Goal: Use online tool/utility: Utilize a website feature to perform a specific function

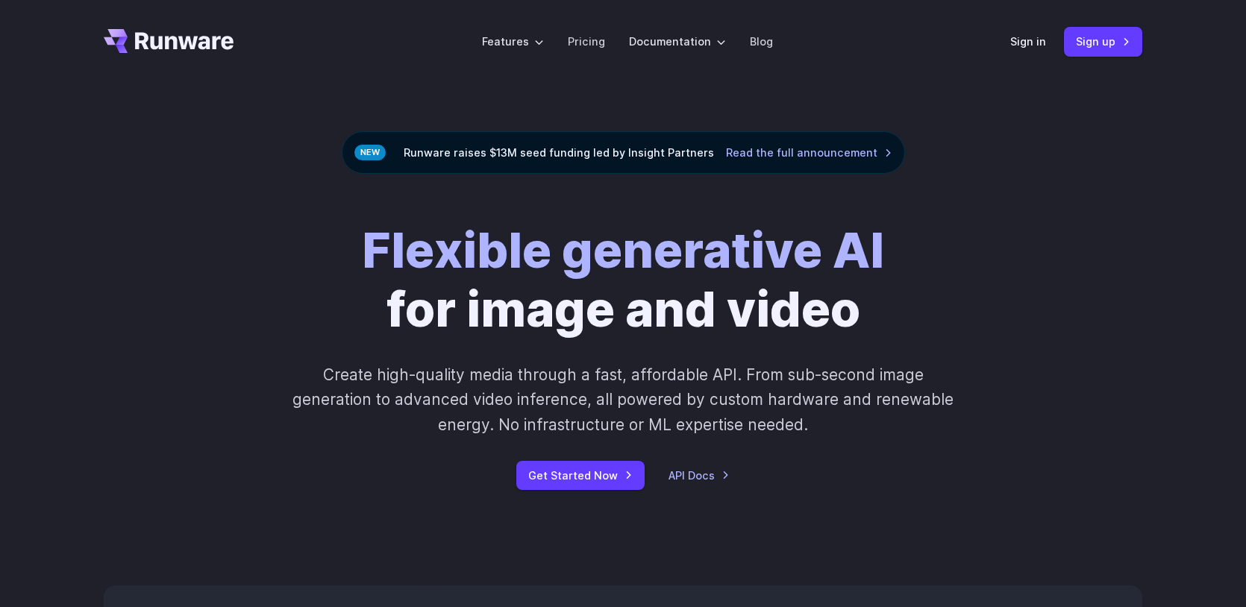
click at [1019, 48] on link "Sign in" at bounding box center [1028, 41] width 36 height 17
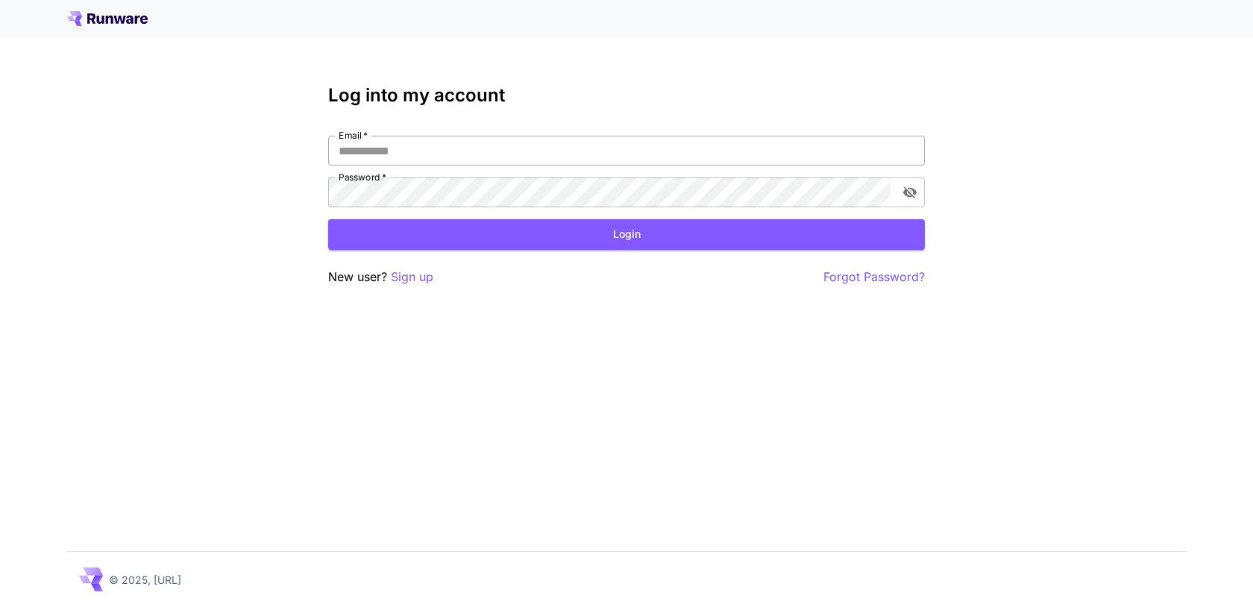
click at [451, 145] on input "Email   *" at bounding box center [626, 151] width 597 height 30
type input "**********"
click at [477, 227] on button "Login" at bounding box center [626, 234] width 597 height 31
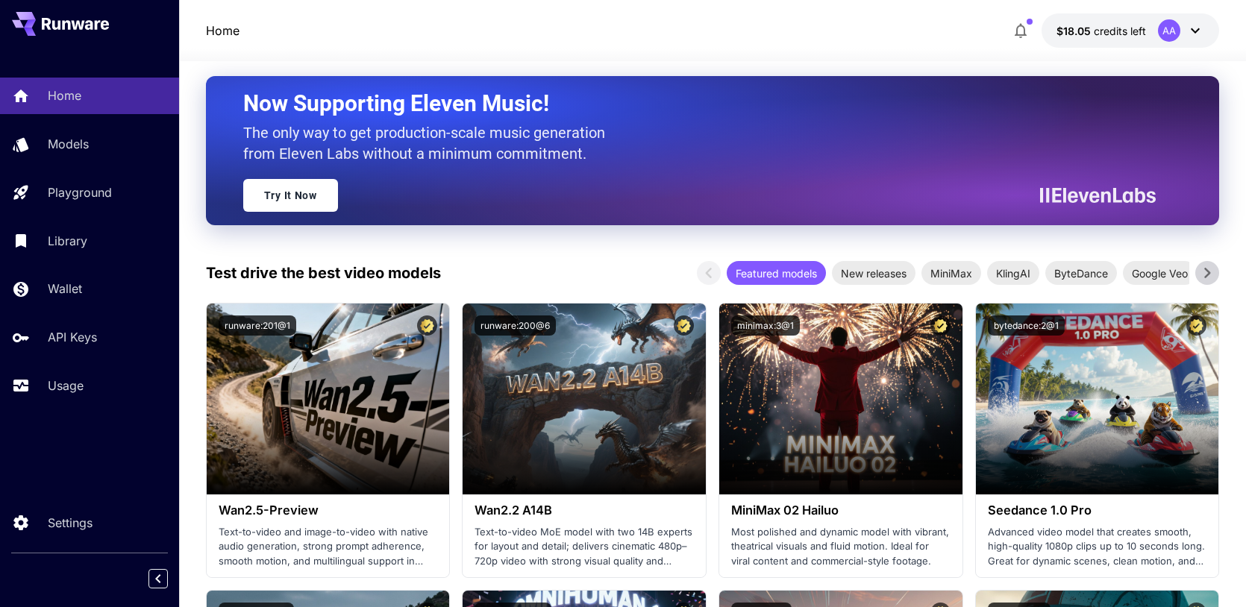
scroll to position [117, 0]
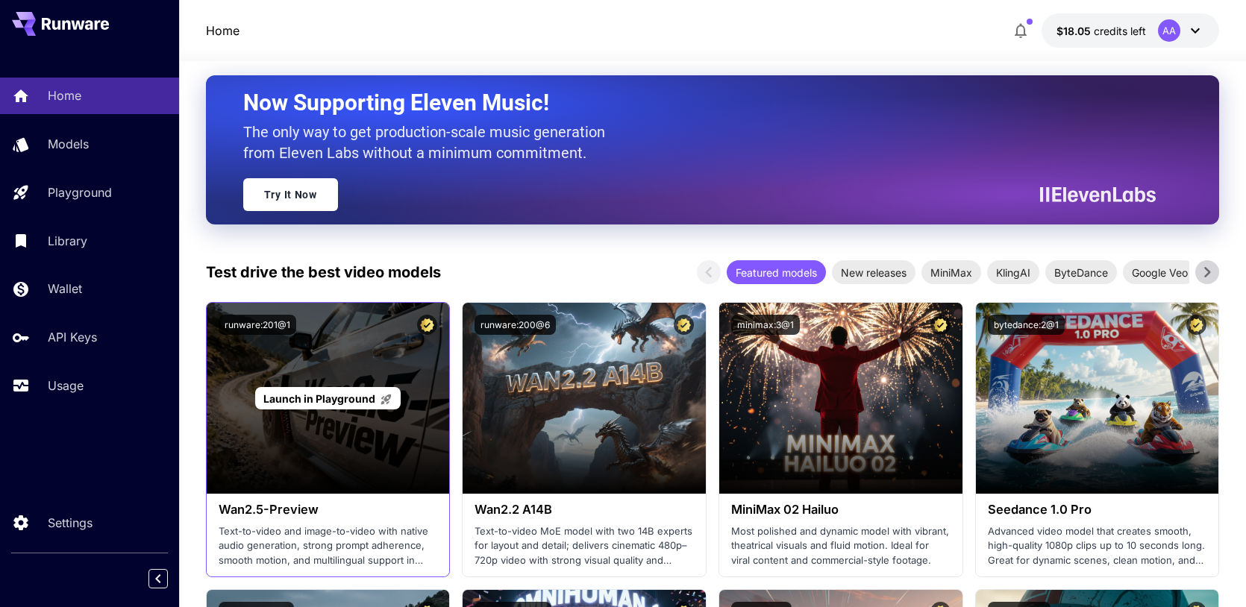
click at [364, 368] on div "Launch in Playground" at bounding box center [328, 398] width 243 height 191
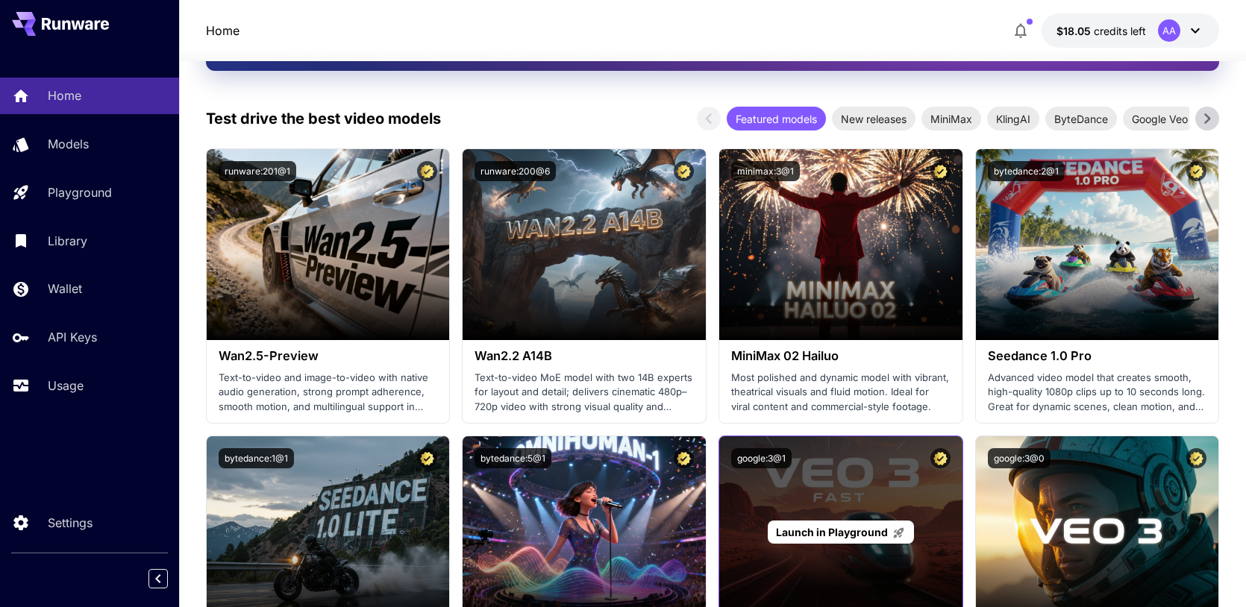
scroll to position [244, 0]
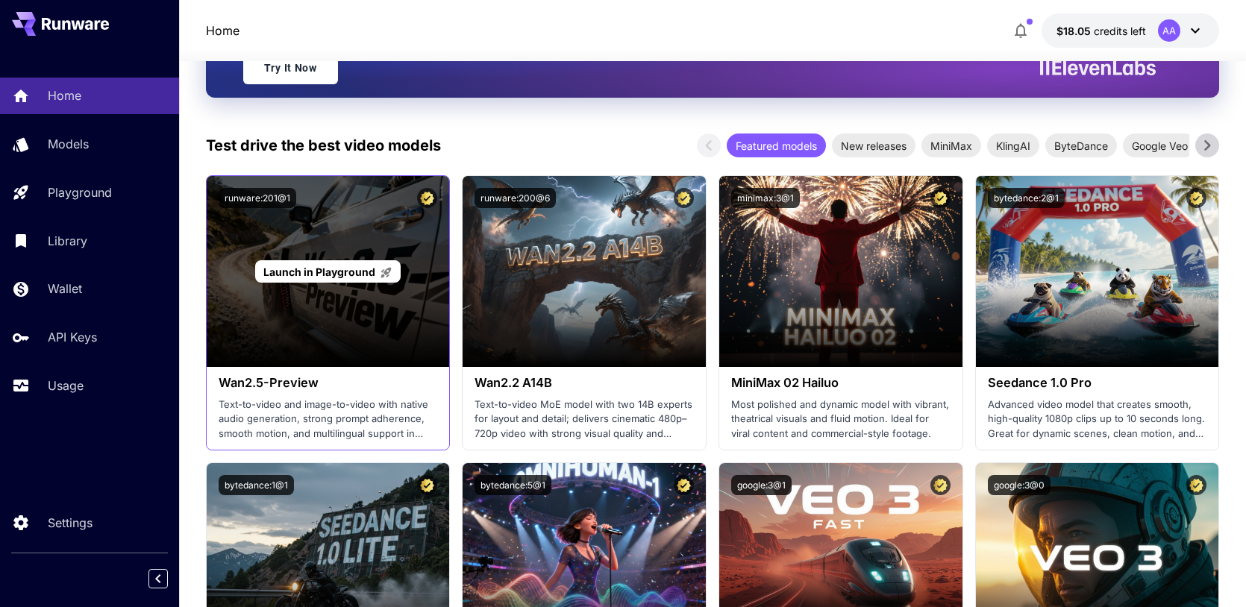
click at [331, 272] on span "Launch in Playground" at bounding box center [319, 272] width 112 height 13
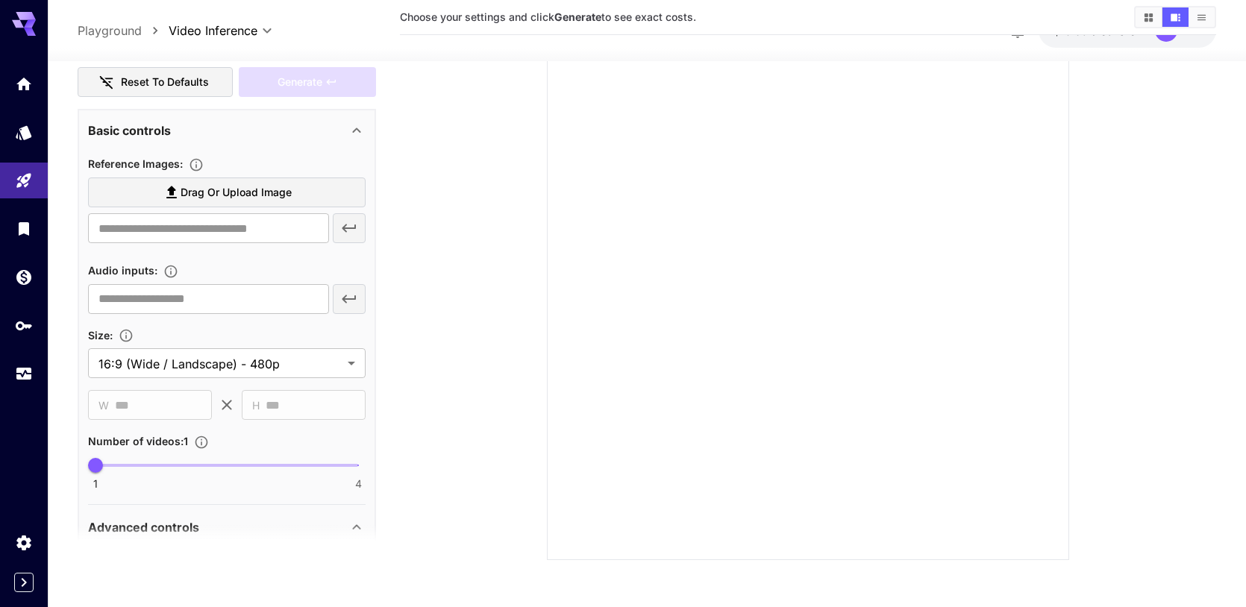
scroll to position [443, 0]
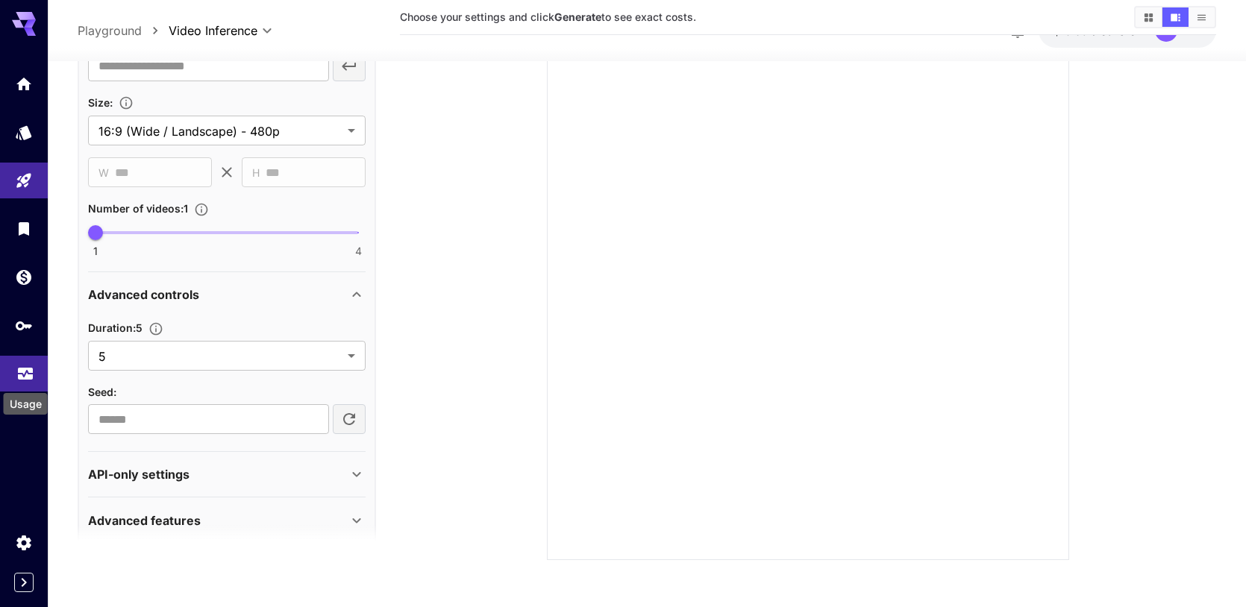
click at [21, 366] on icon "Usage" at bounding box center [25, 367] width 15 height 7
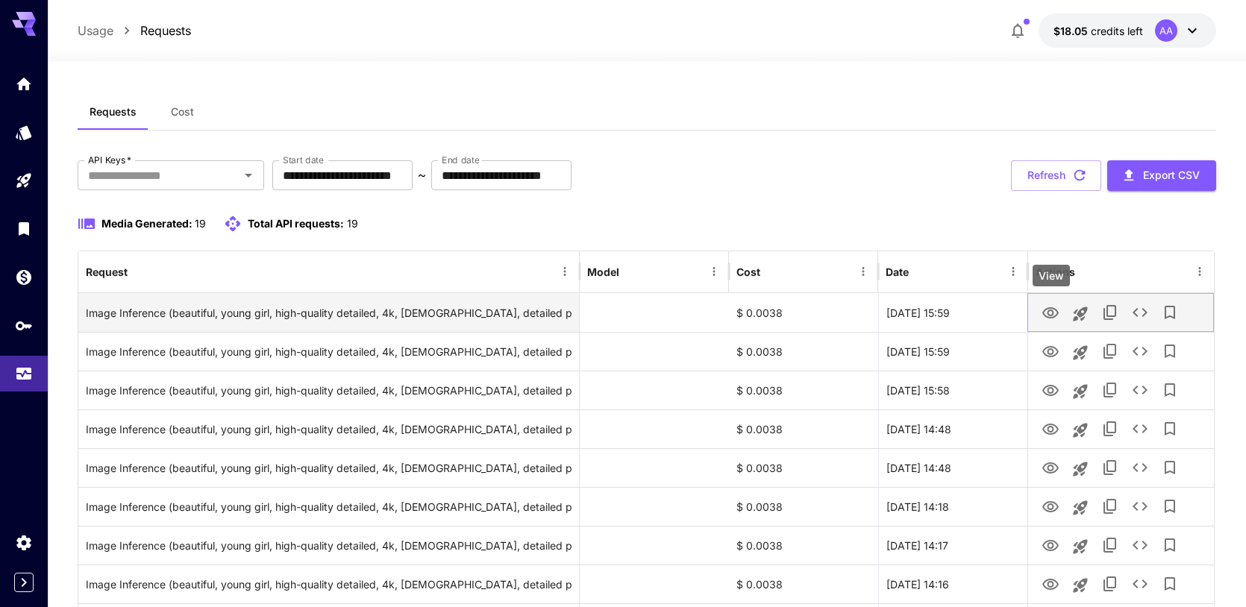
click at [1051, 318] on icon "View" at bounding box center [1050, 312] width 16 height 11
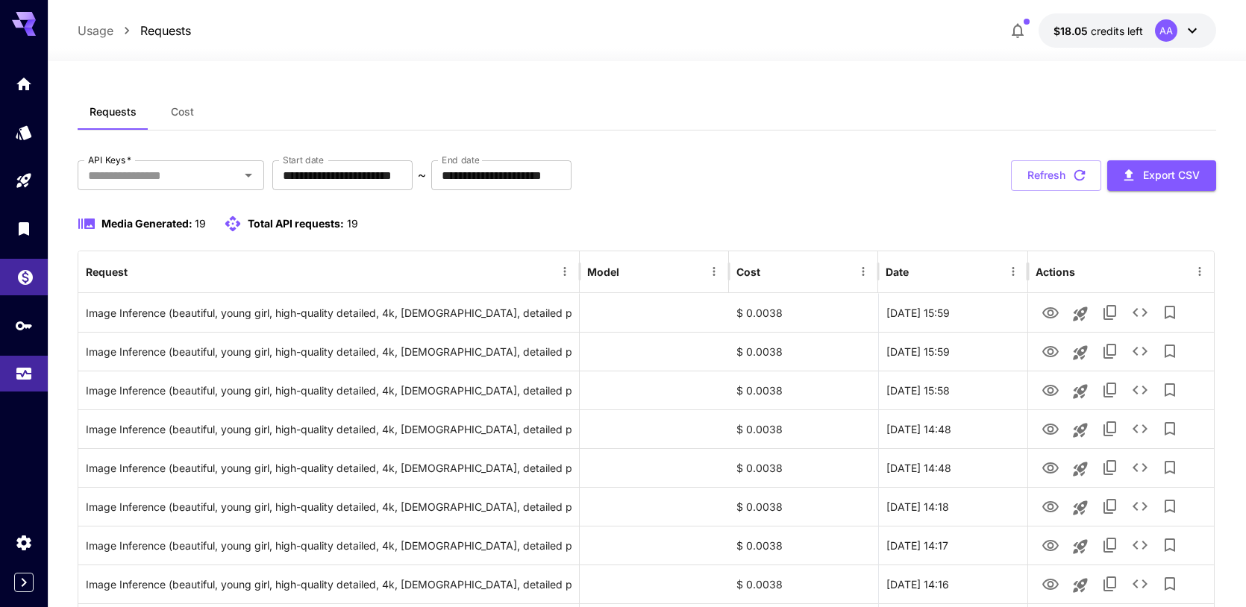
click at [29, 291] on link at bounding box center [24, 277] width 48 height 37
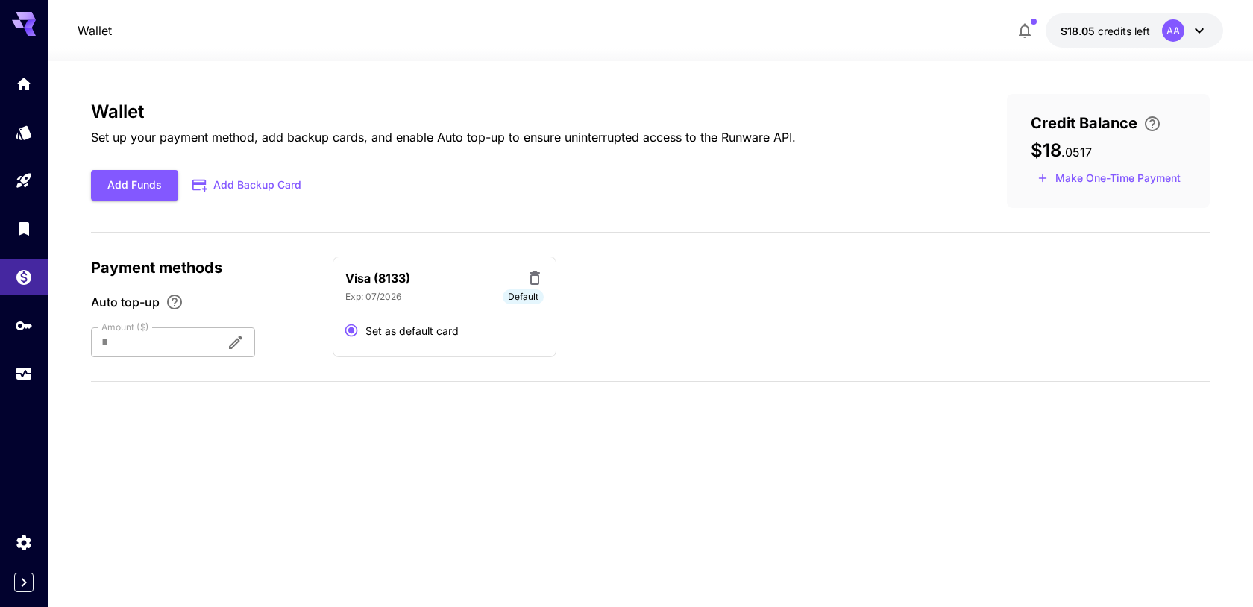
click at [31, 251] on div at bounding box center [24, 229] width 48 height 326
click at [28, 234] on icon "Library" at bounding box center [25, 225] width 18 height 18
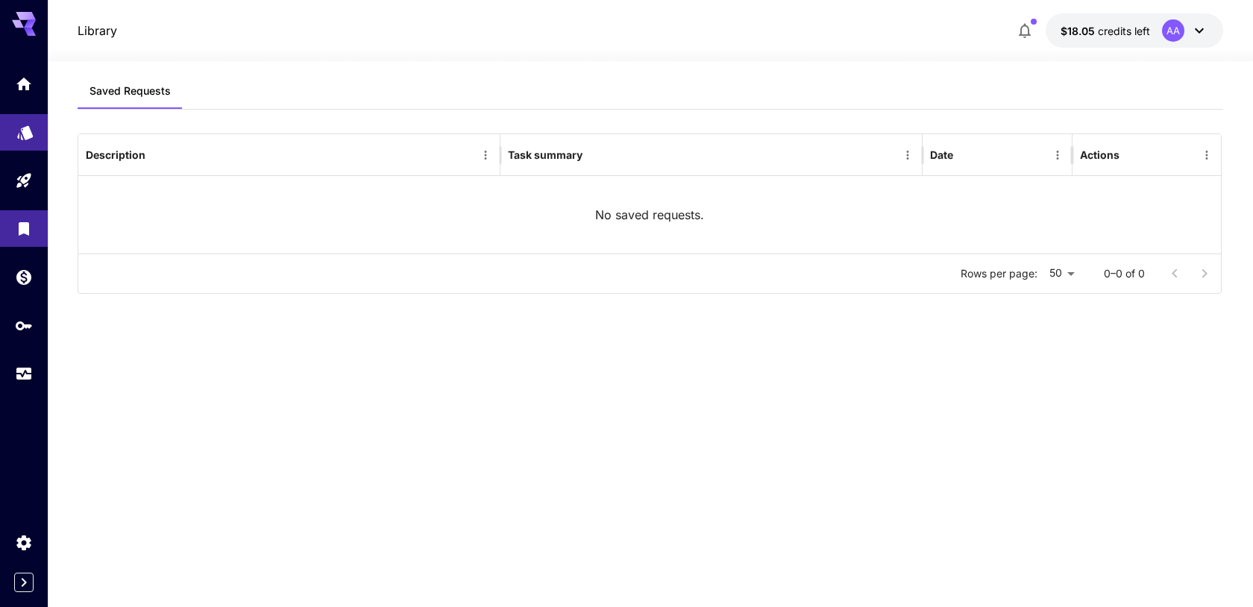
click at [19, 142] on link at bounding box center [24, 132] width 48 height 37
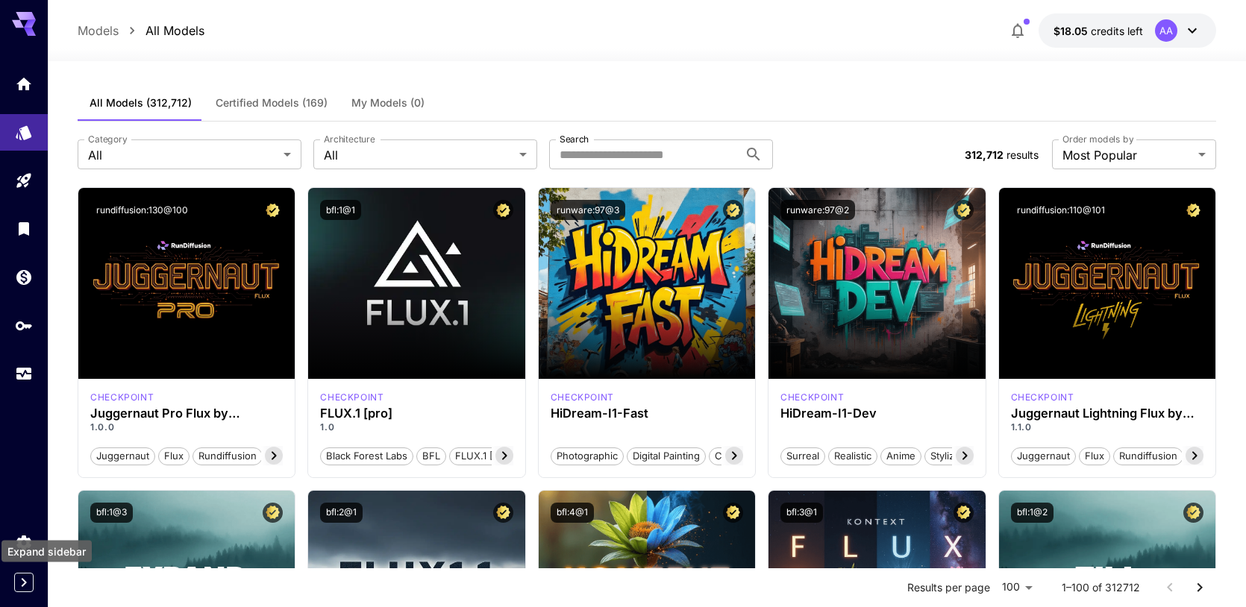
click at [15, 574] on icon "Expand sidebar" at bounding box center [24, 583] width 18 height 18
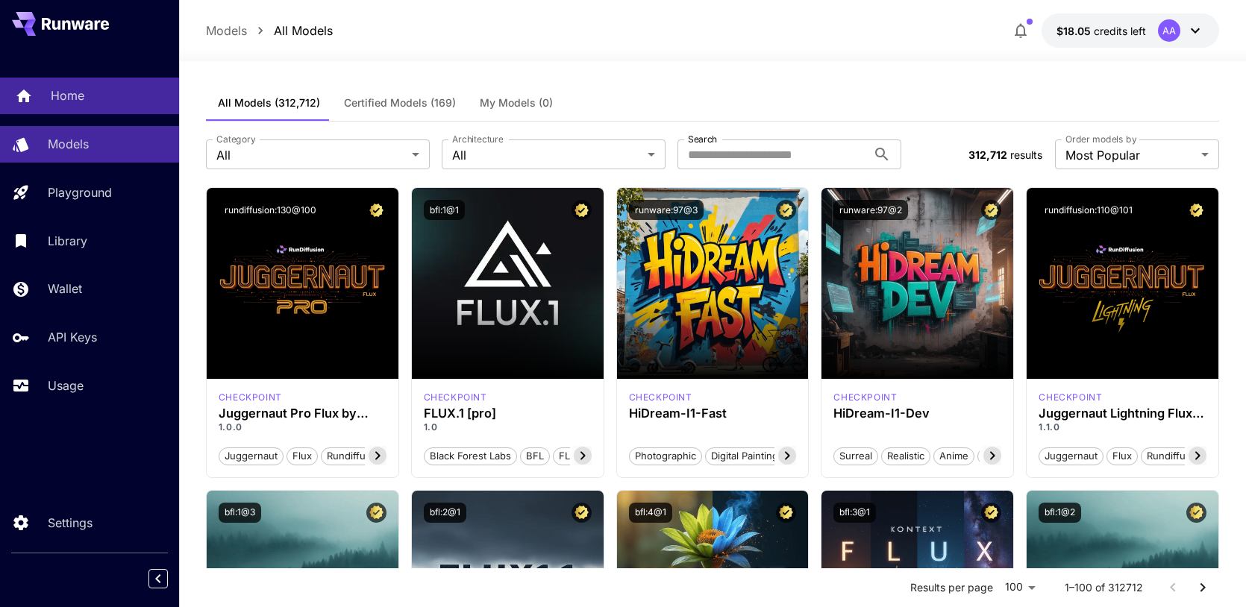
click at [84, 97] on div "Home" at bounding box center [109, 96] width 116 height 18
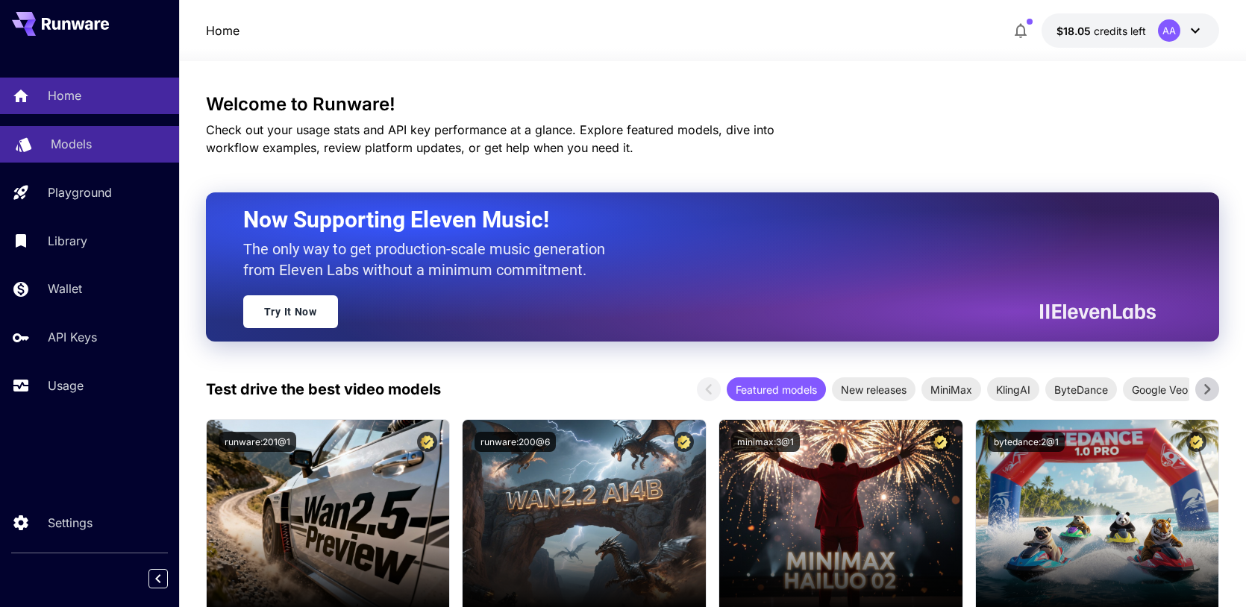
click at [85, 149] on p "Models" at bounding box center [71, 144] width 41 height 18
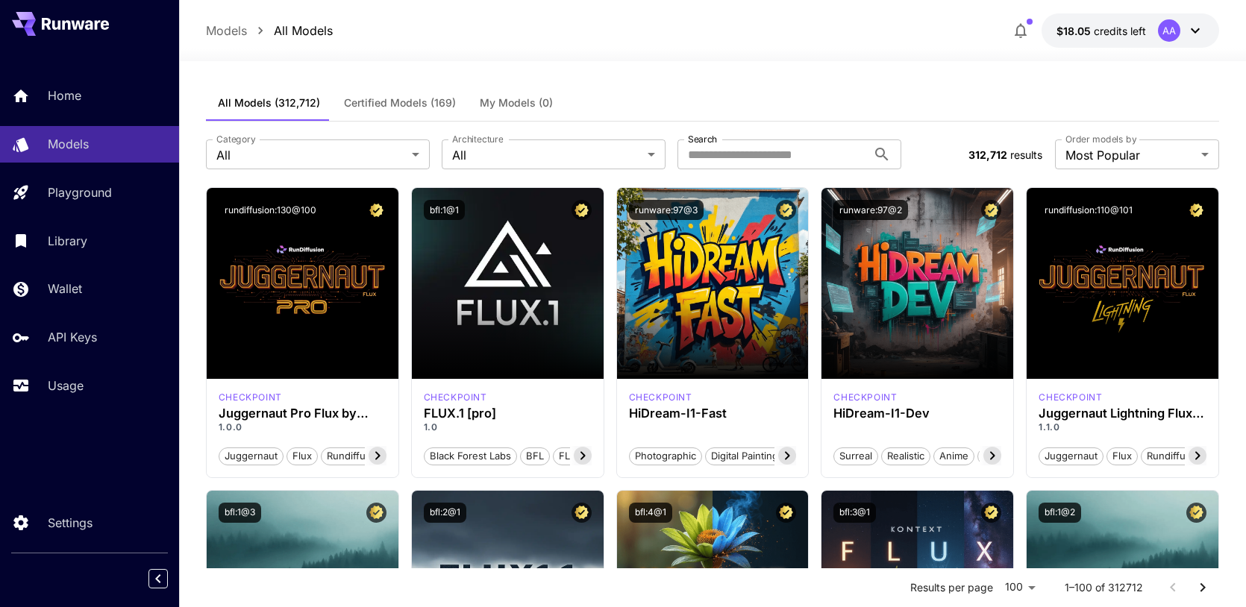
click at [434, 95] on button "Certified Models (169)" at bounding box center [400, 103] width 136 height 36
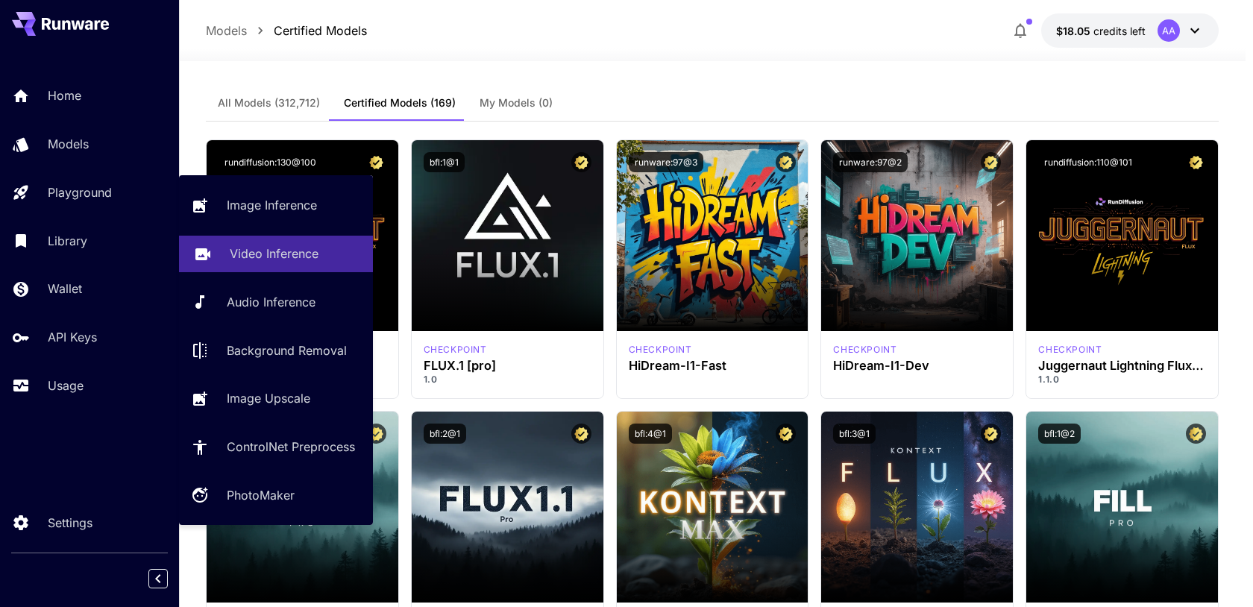
click at [248, 251] on p "Video Inference" at bounding box center [274, 254] width 89 height 18
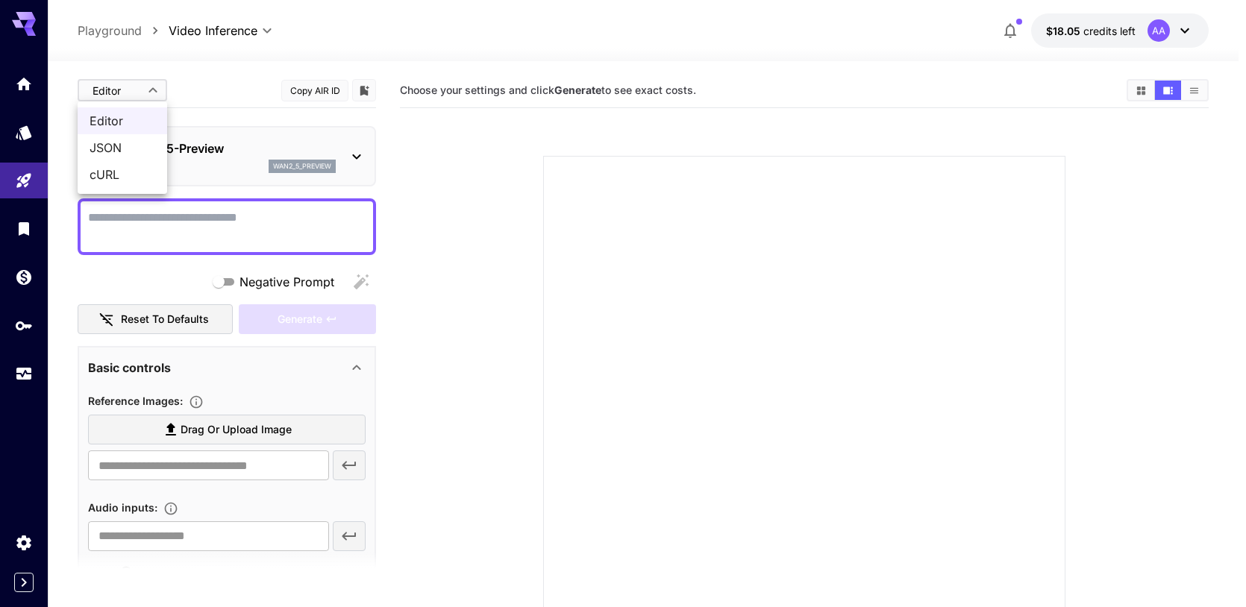
click at [114, 93] on body "**********" at bounding box center [623, 362] width 1246 height 725
click at [123, 93] on div at bounding box center [626, 303] width 1253 height 607
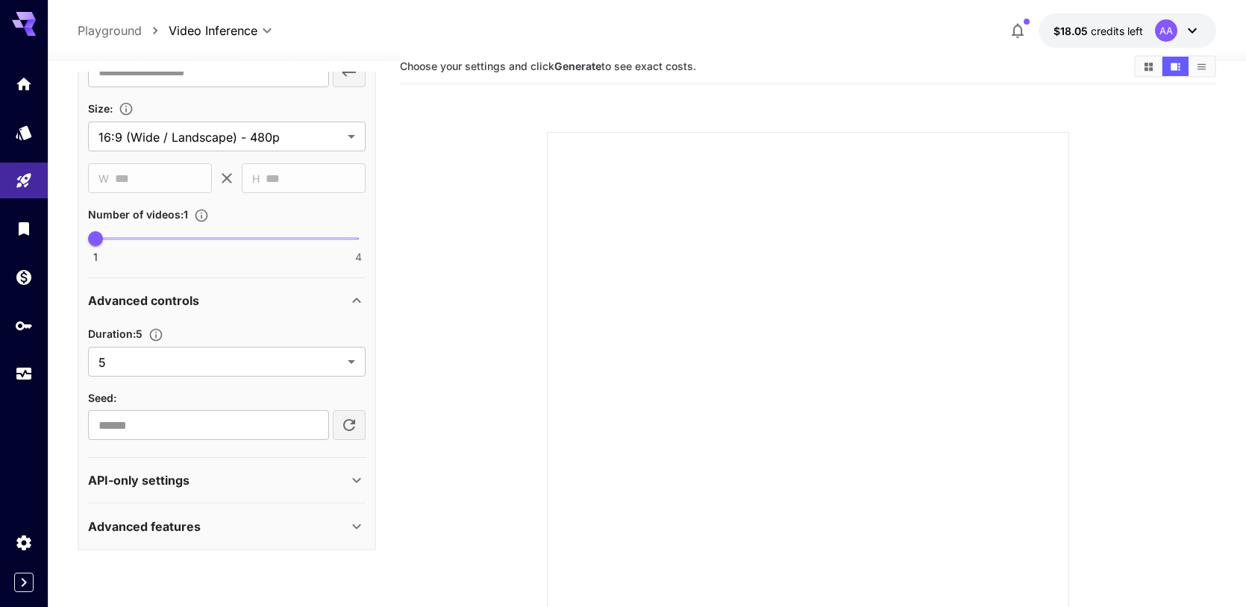
scroll to position [46, 0]
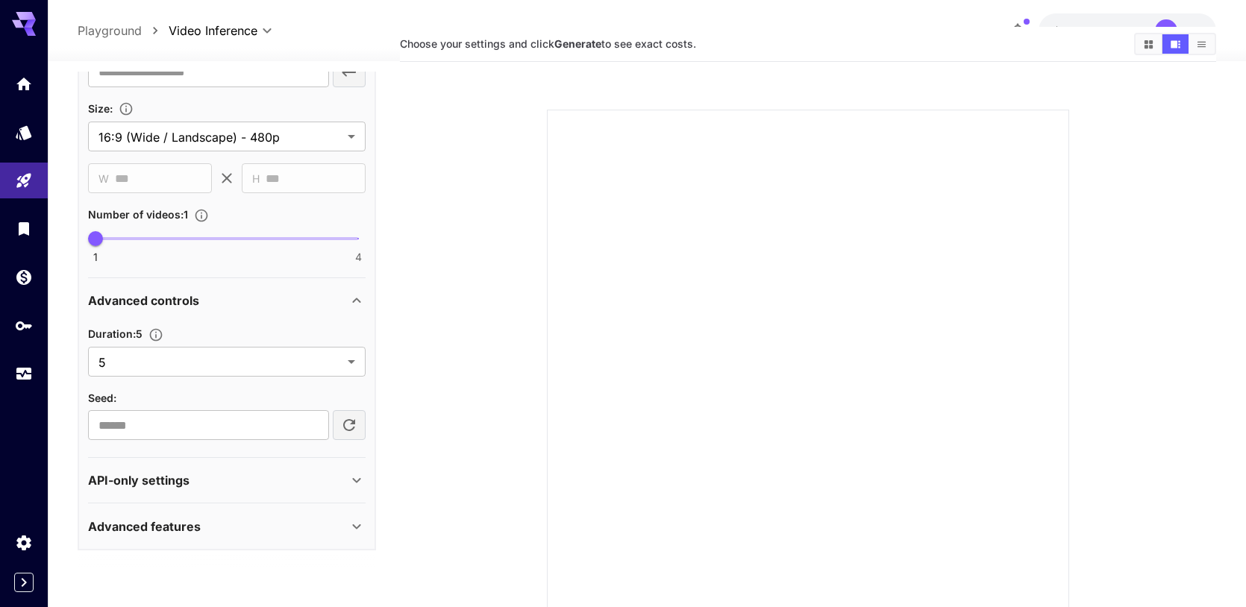
click at [184, 521] on p "Advanced features" at bounding box center [144, 527] width 113 height 18
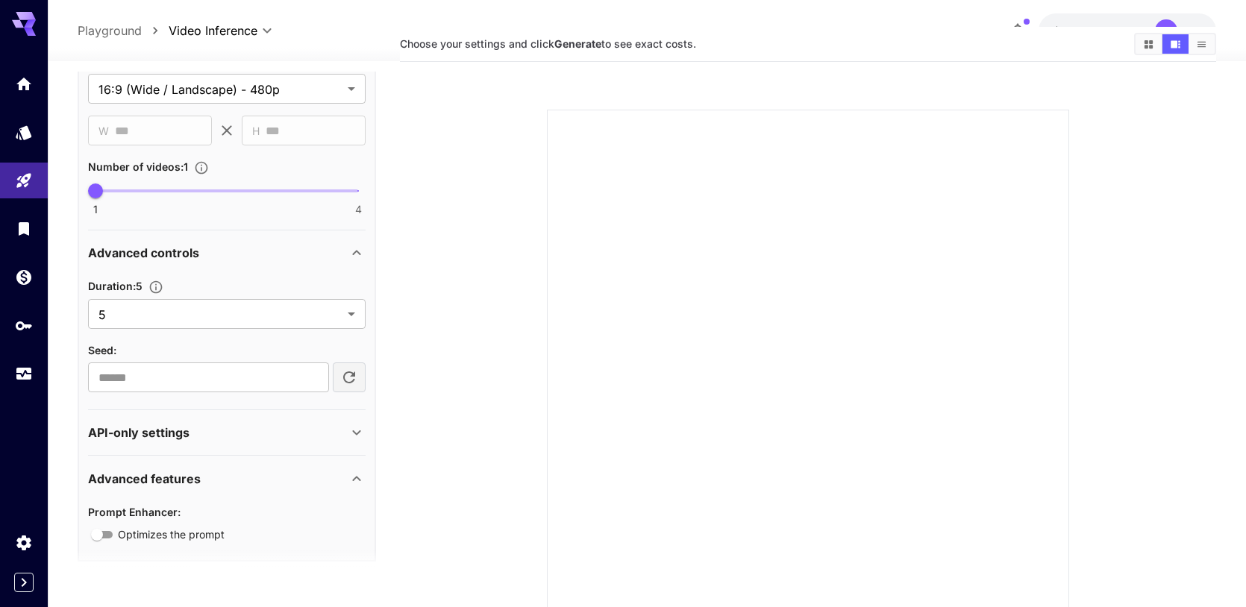
scroll to position [521, 0]
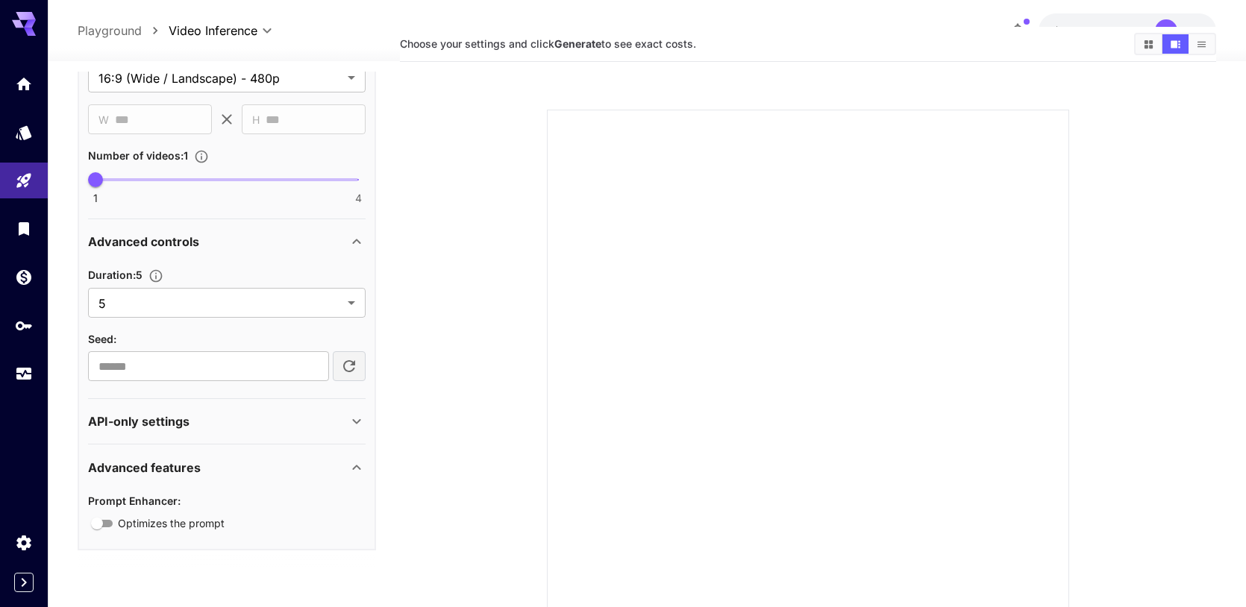
click at [210, 418] on div "API-only settings" at bounding box center [218, 422] width 260 height 18
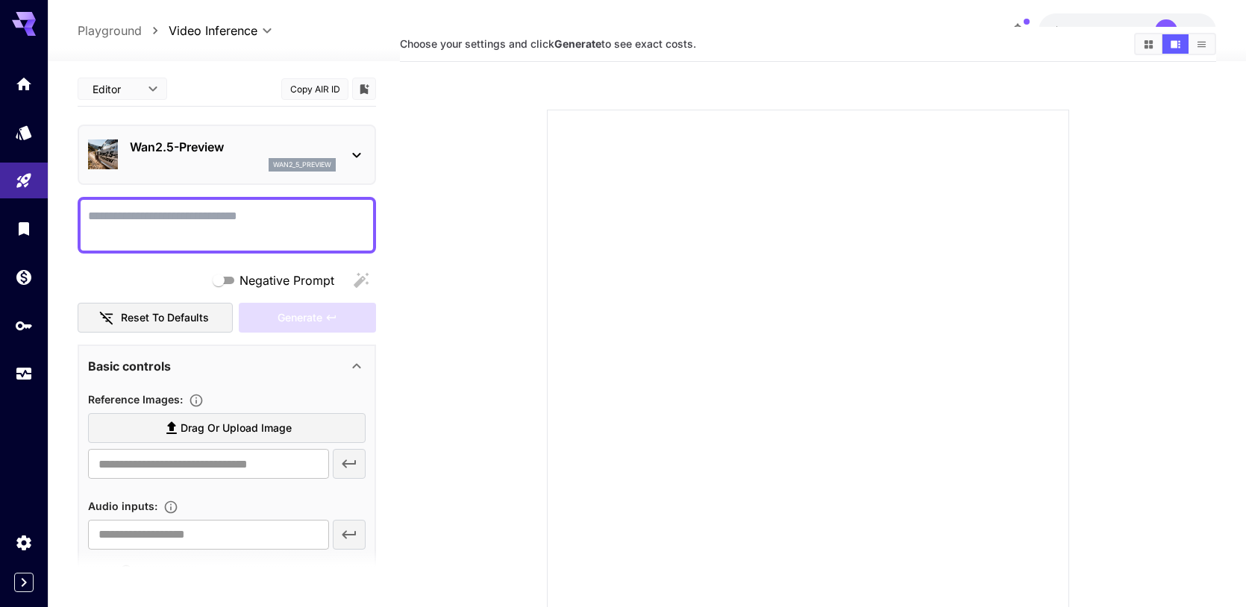
scroll to position [0, 0]
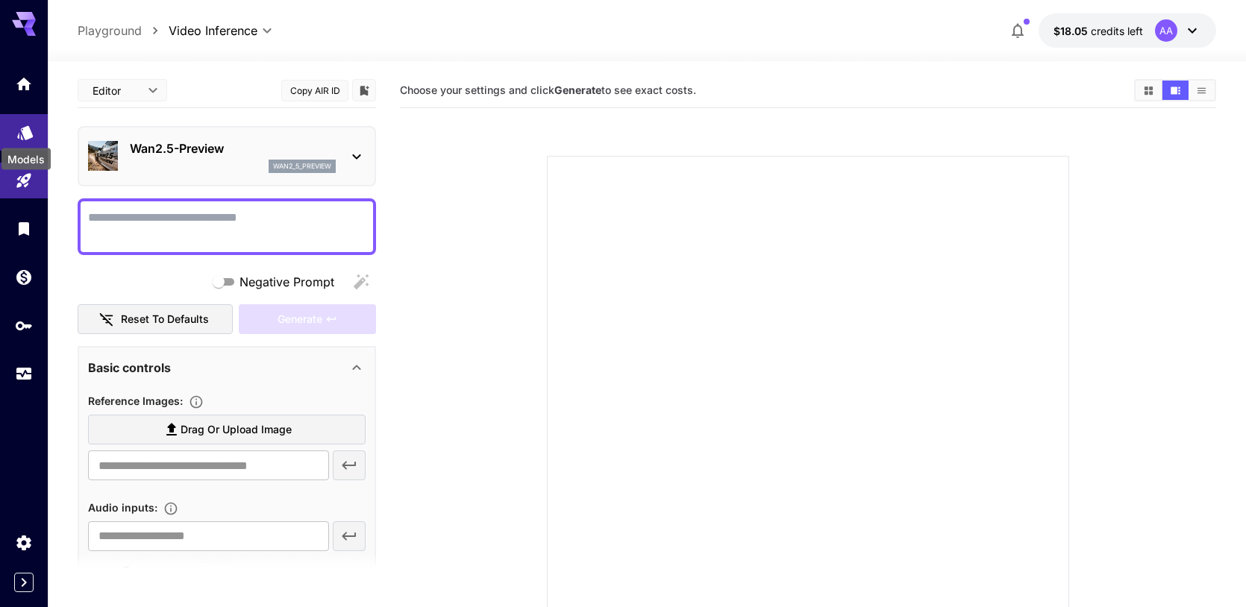
click at [25, 125] on icon "Models" at bounding box center [25, 128] width 18 height 18
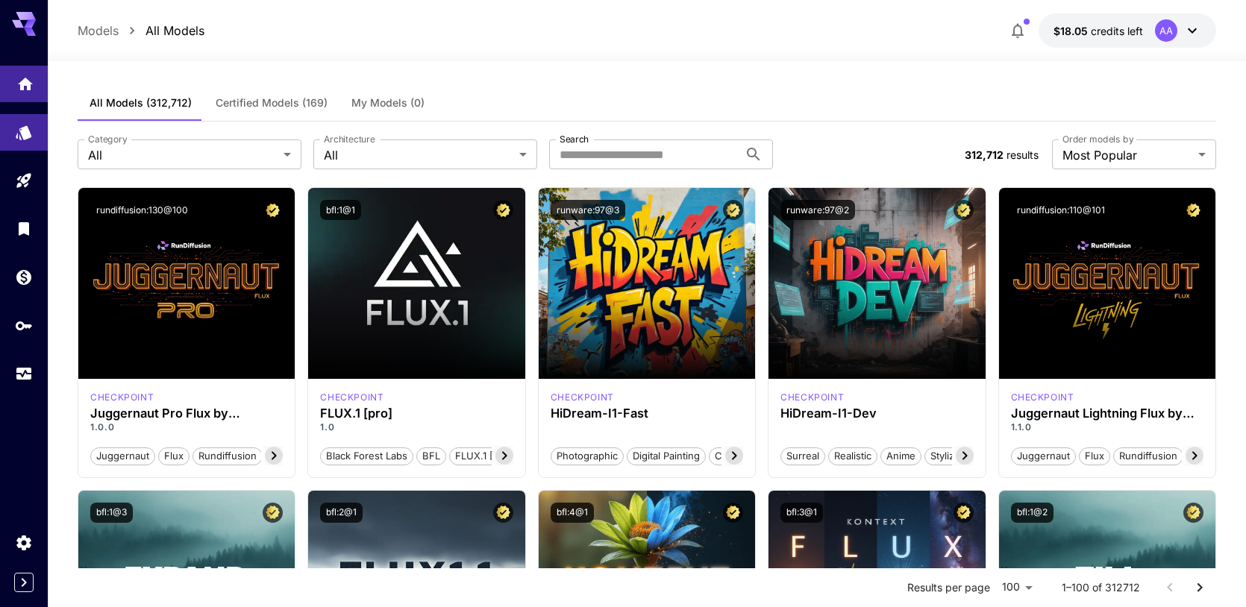
click at [38, 75] on link at bounding box center [24, 84] width 48 height 37
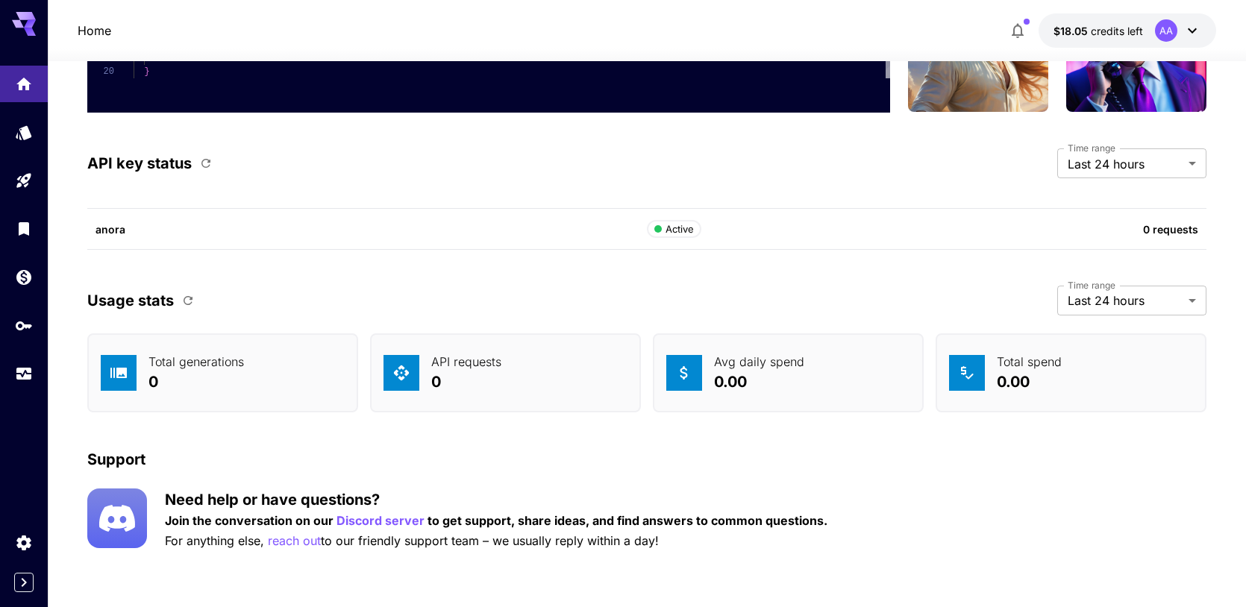
scroll to position [4414, 0]
click at [190, 297] on icon "button" at bounding box center [188, 300] width 9 height 9
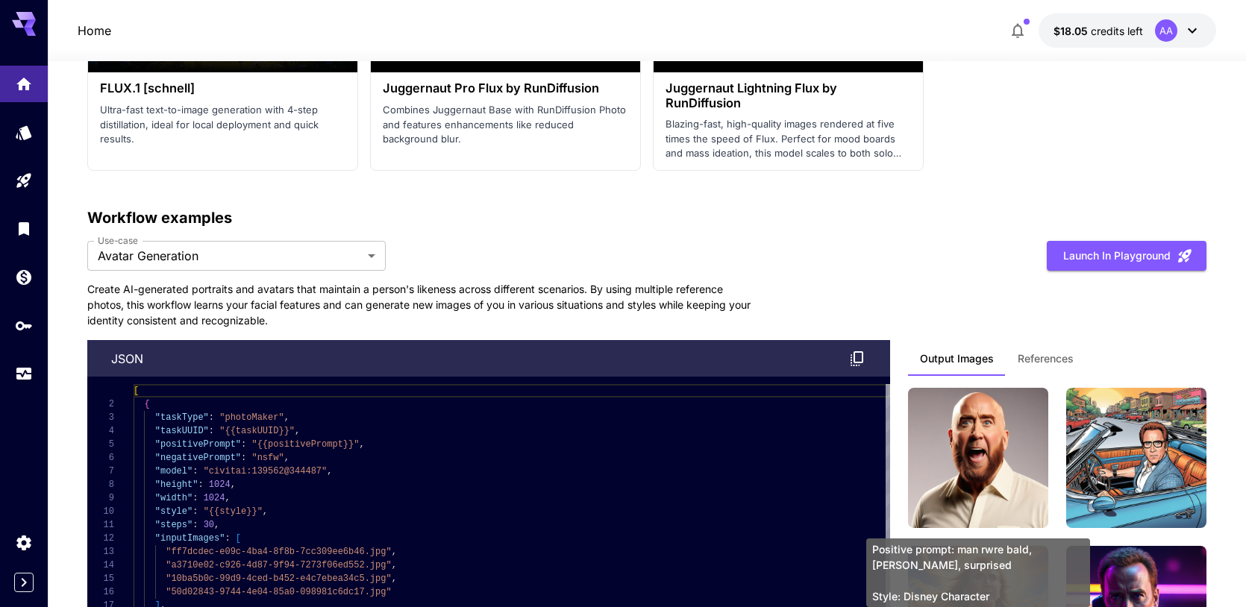
scroll to position [3824, 0]
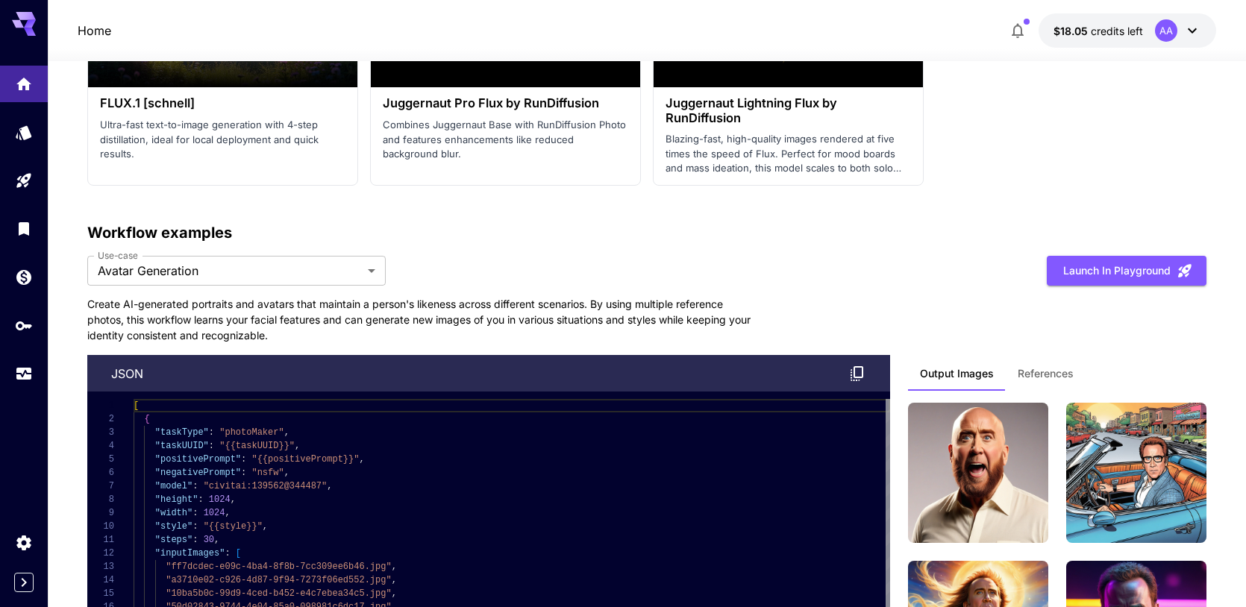
type textarea "**********"
click at [430, 433] on div "[ { "taskType" : "photoMaker" , "taskUUID" : "{{taskUUID}}" , "positivePrompt" …" at bounding box center [512, 540] width 757 height 282
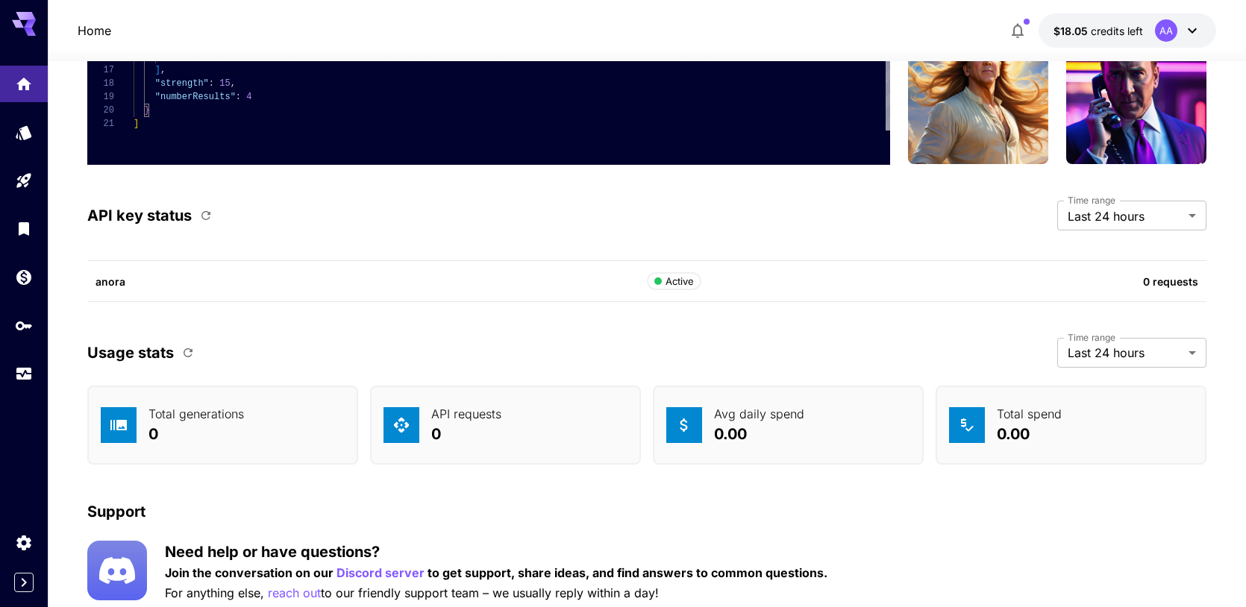
scroll to position [4098, 0]
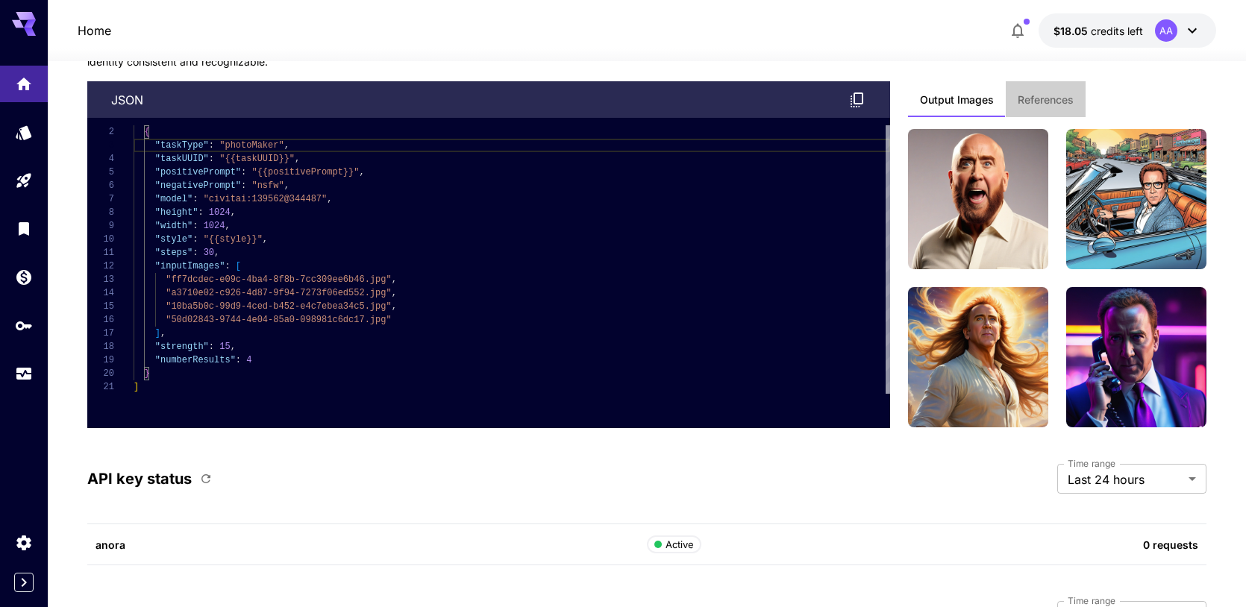
click at [1053, 114] on button "References" at bounding box center [1046, 99] width 80 height 36
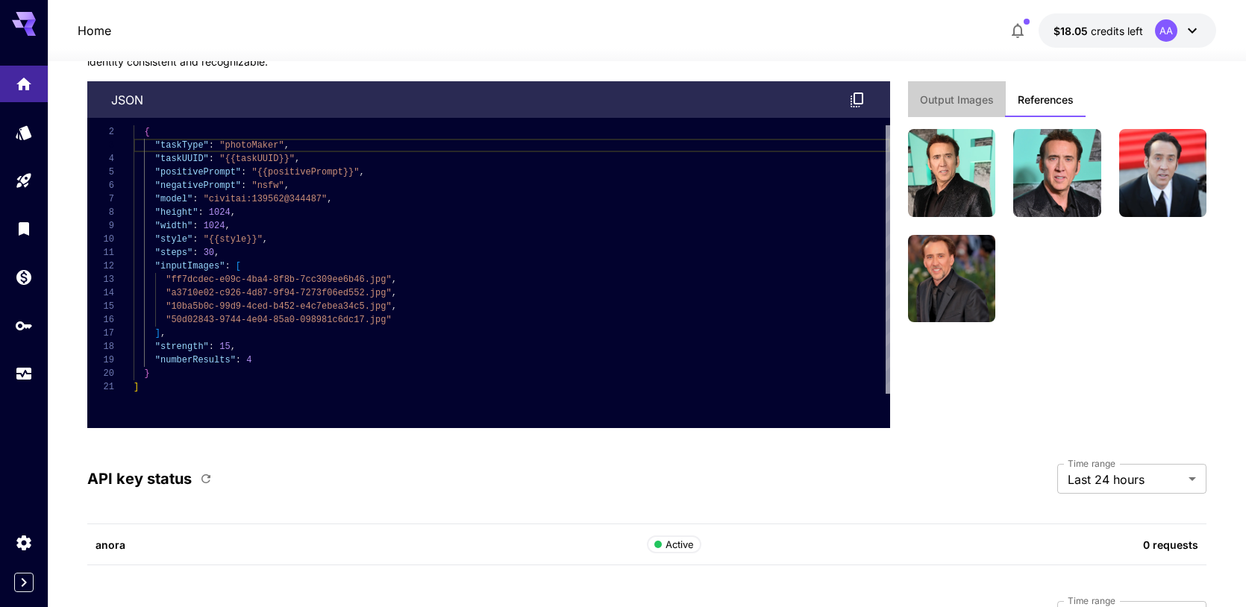
click at [977, 101] on span "Output Images" at bounding box center [957, 99] width 74 height 13
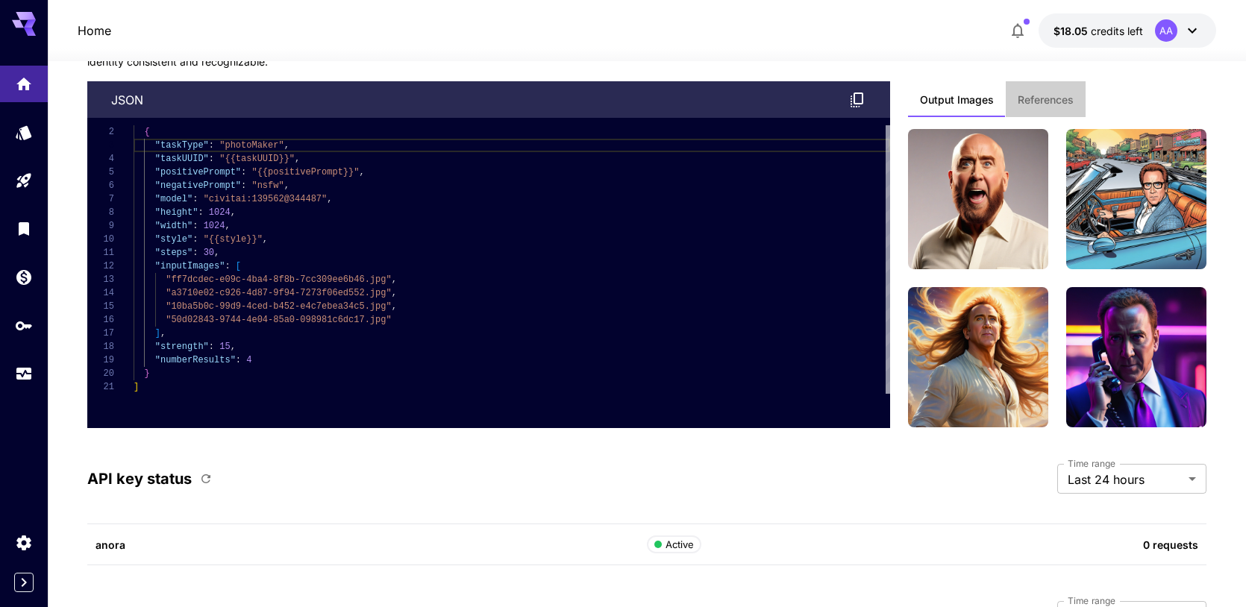
click at [1038, 101] on span "References" at bounding box center [1046, 99] width 56 height 13
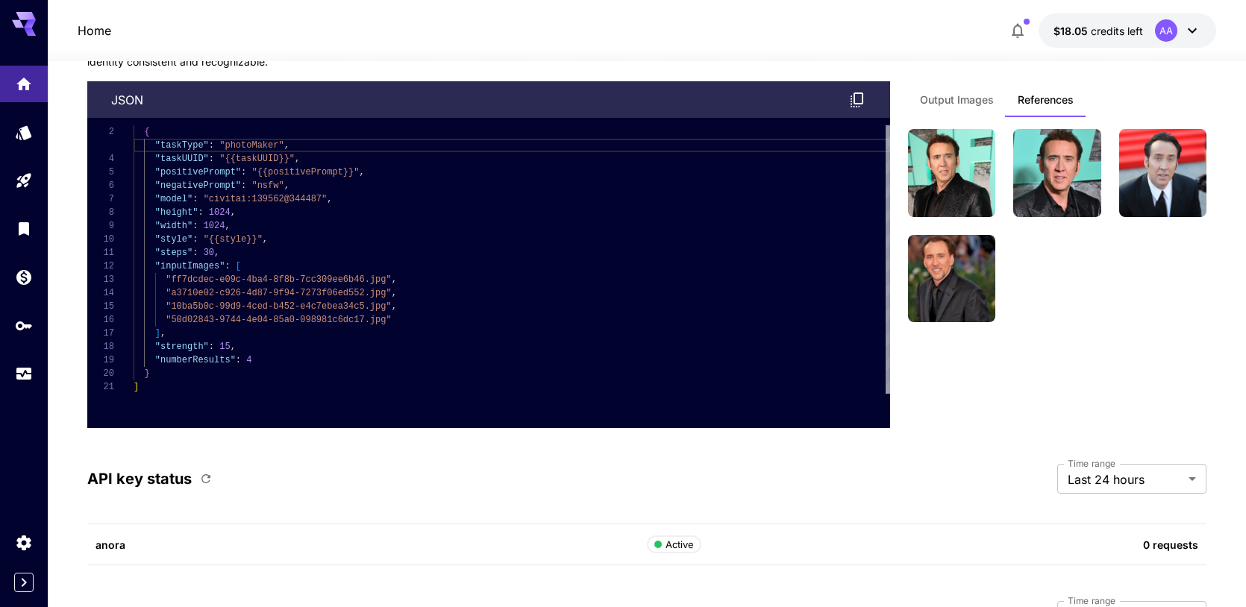
click at [967, 101] on span "Output Images" at bounding box center [957, 99] width 74 height 13
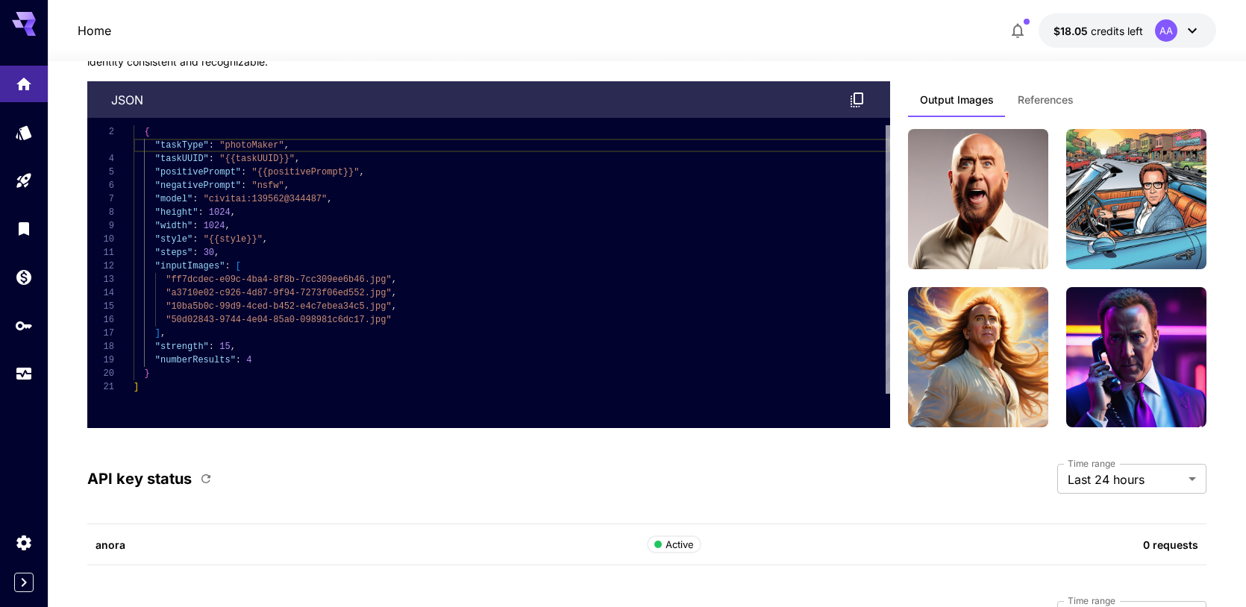
click at [1013, 101] on button "References" at bounding box center [1046, 99] width 80 height 36
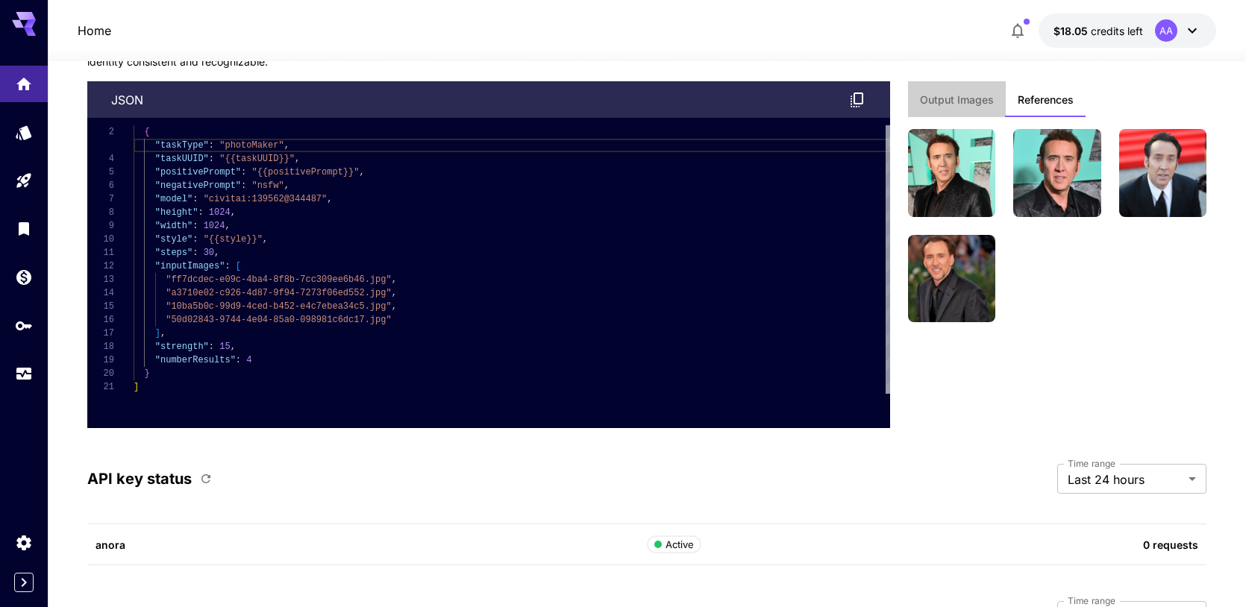
click at [927, 101] on span "Output Images" at bounding box center [957, 99] width 74 height 13
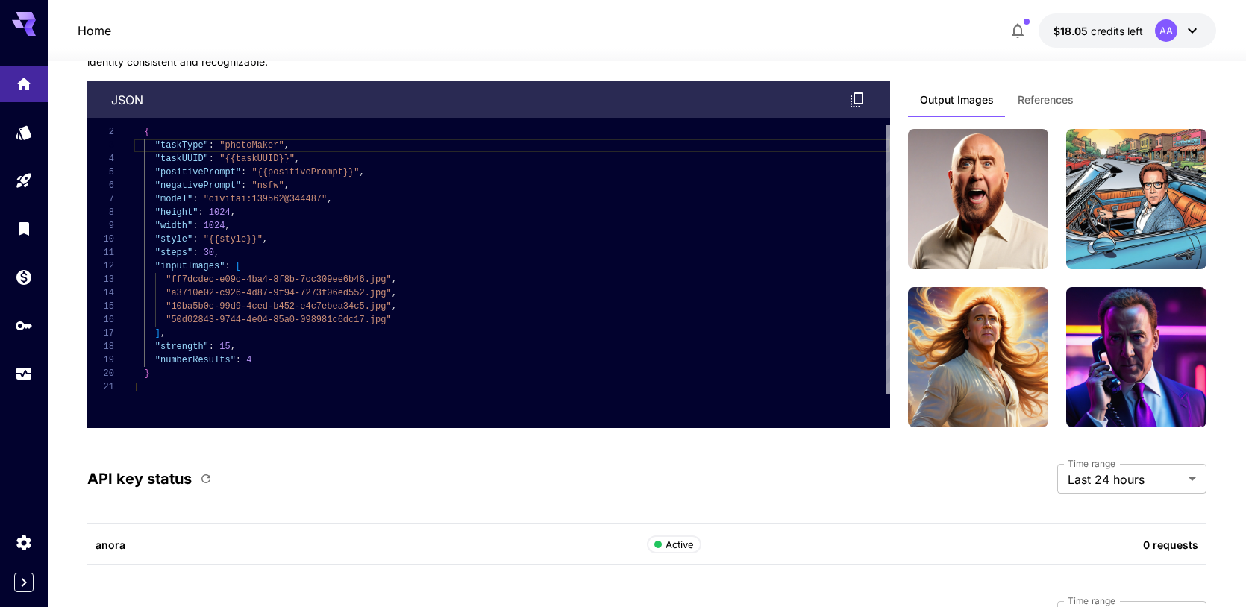
click at [1042, 113] on button "References" at bounding box center [1046, 99] width 80 height 36
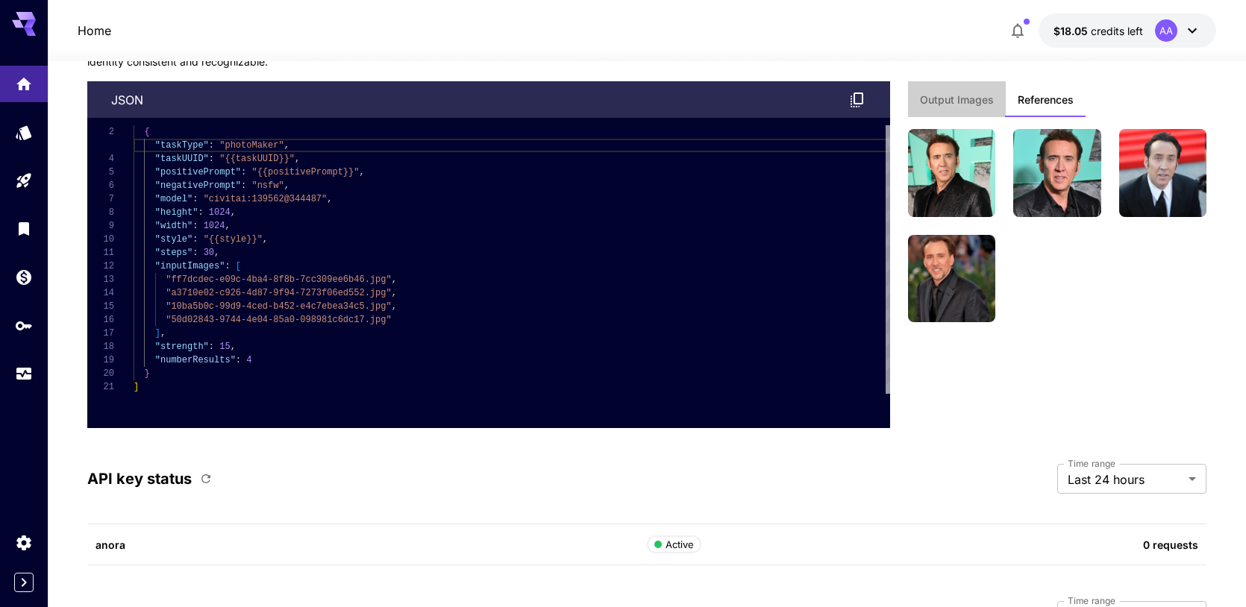
click at [978, 103] on span "Output Images" at bounding box center [957, 99] width 74 height 13
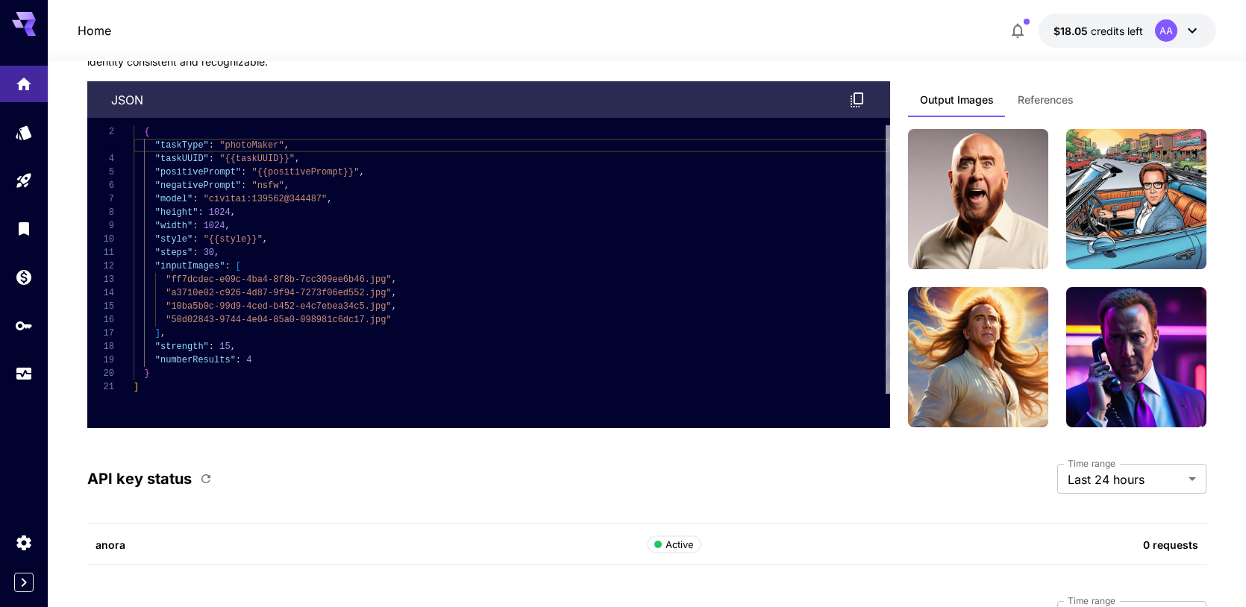
click at [1020, 111] on button "References" at bounding box center [1046, 99] width 80 height 36
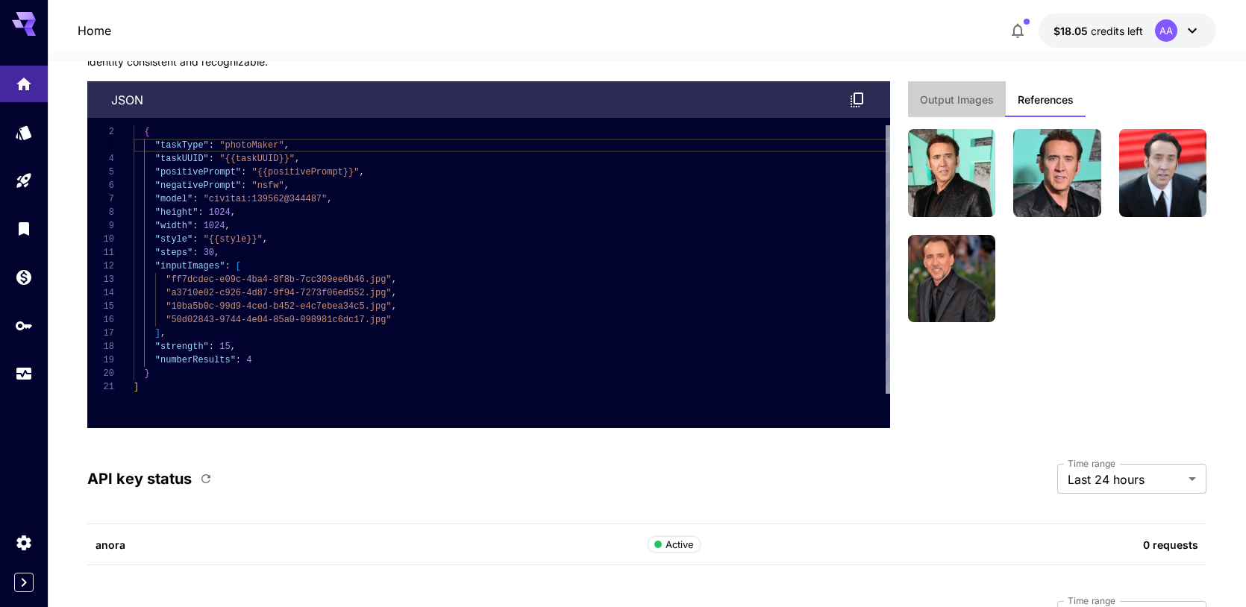
click at [982, 108] on button "Output Images" at bounding box center [957, 99] width 98 height 36
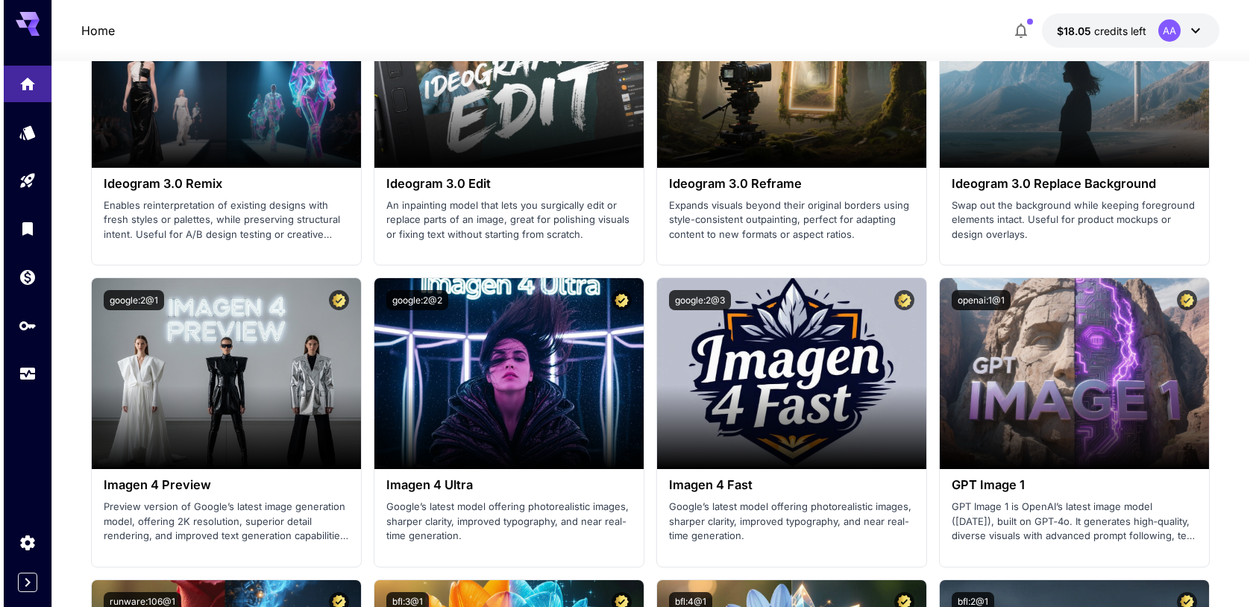
scroll to position [2645, 0]
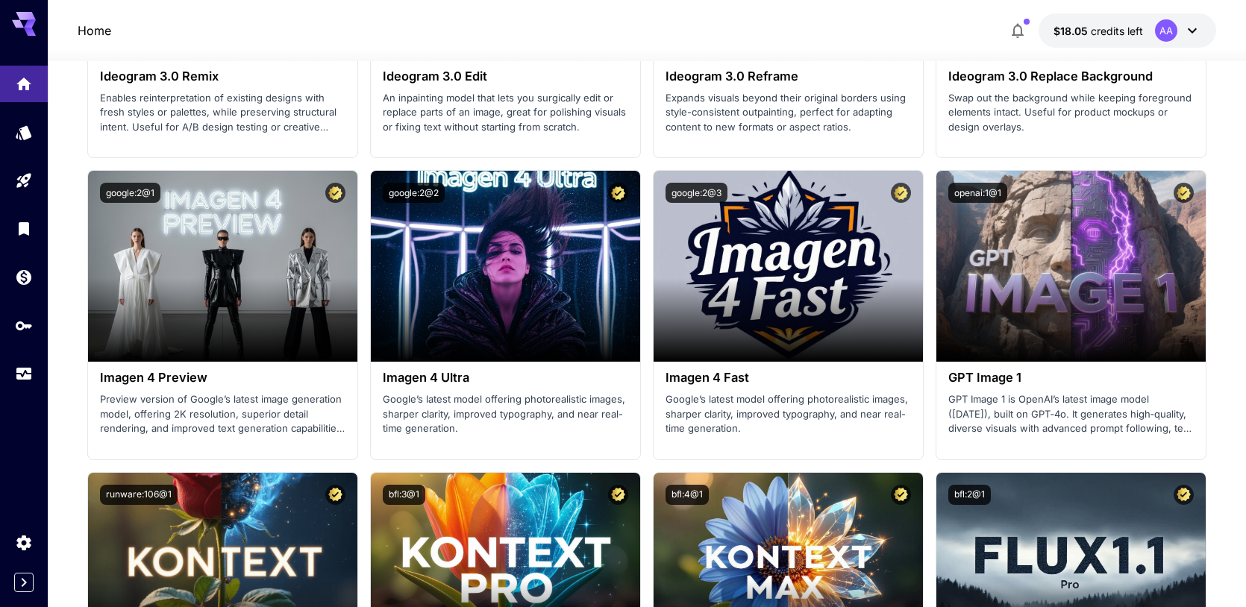
click at [1133, 29] on span "credits left" at bounding box center [1117, 31] width 52 height 13
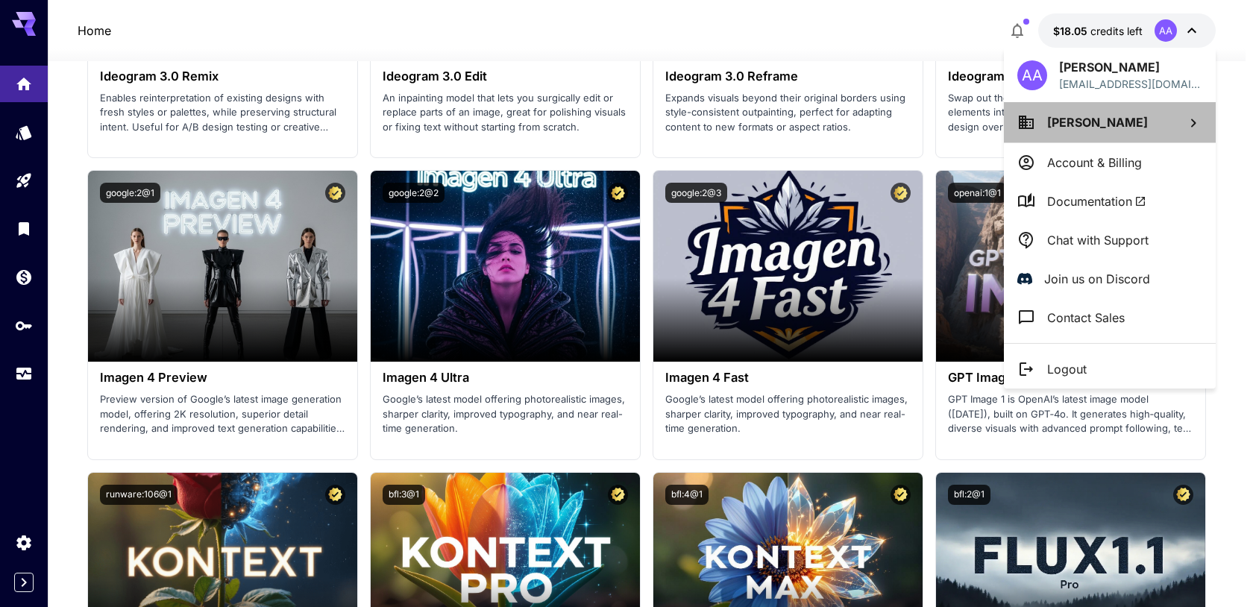
click at [1074, 125] on span "Ayder Ayd" at bounding box center [1097, 122] width 101 height 15
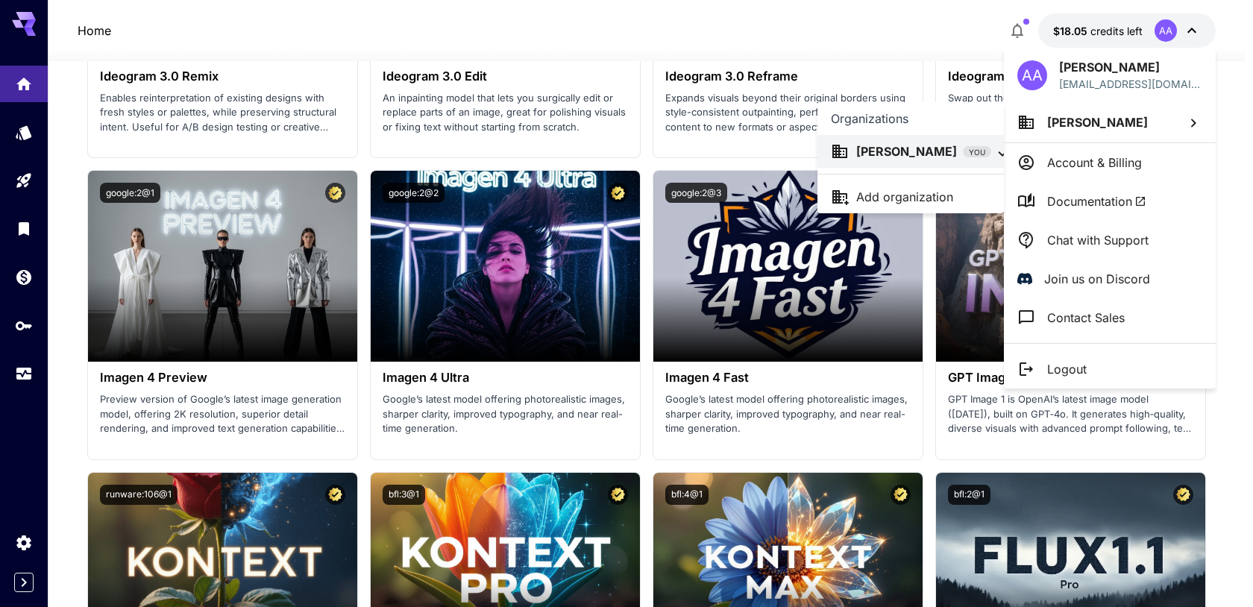
click at [1074, 125] on div at bounding box center [626, 303] width 1253 height 607
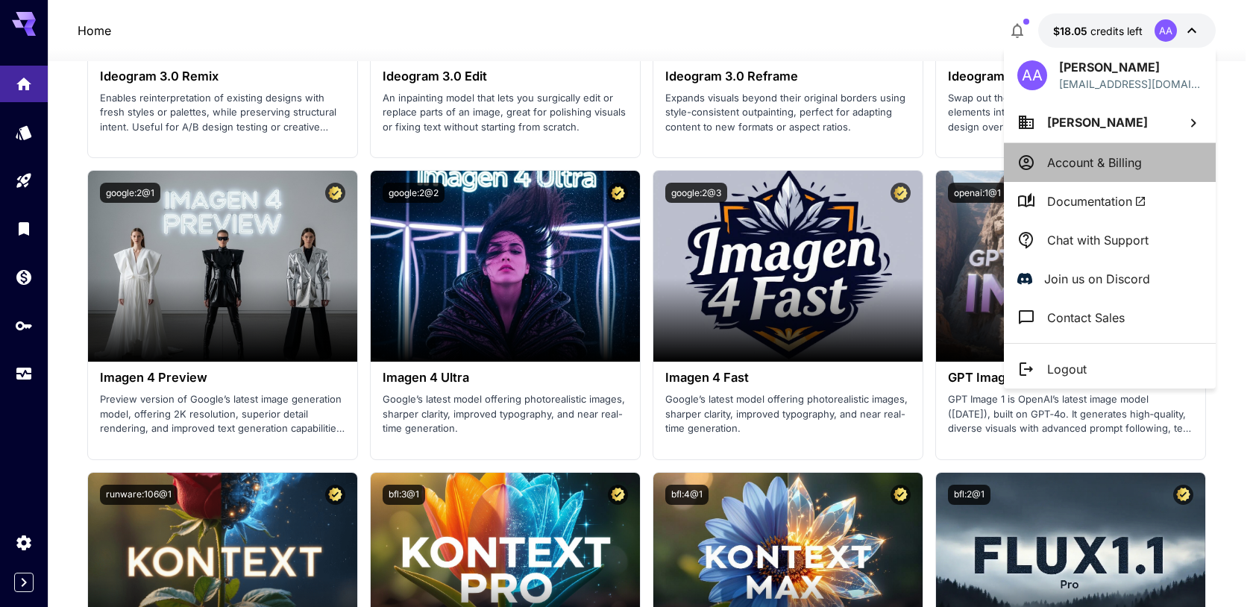
click at [1054, 175] on li "Account & Billing" at bounding box center [1110, 162] width 212 height 39
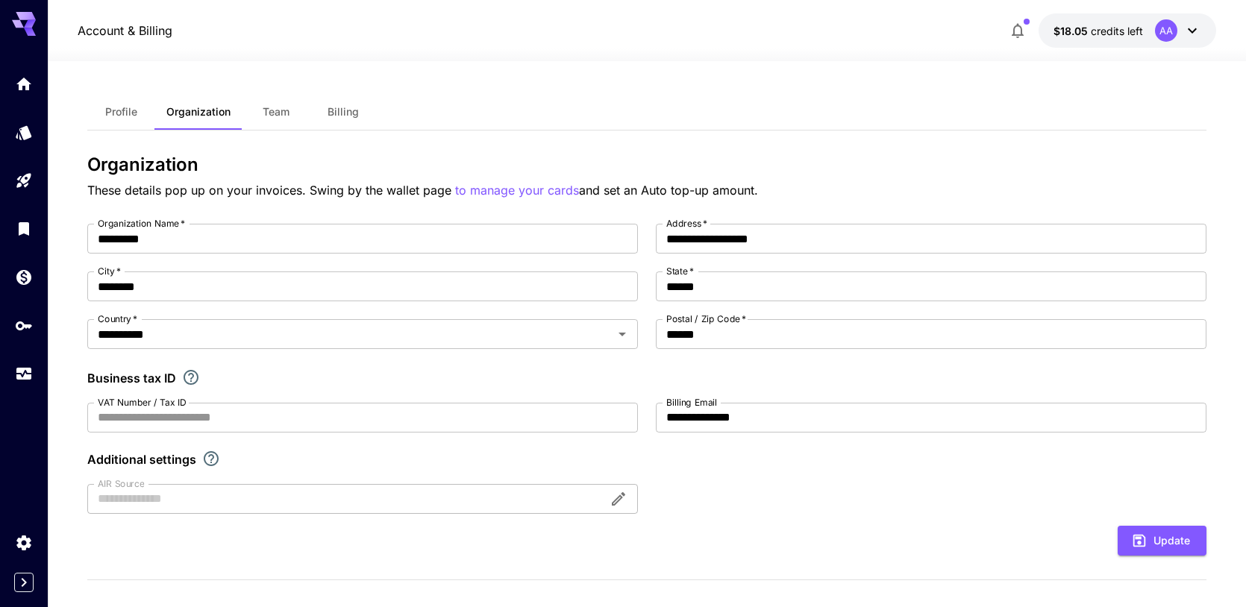
click at [356, 118] on button "Billing" at bounding box center [343, 112] width 67 height 36
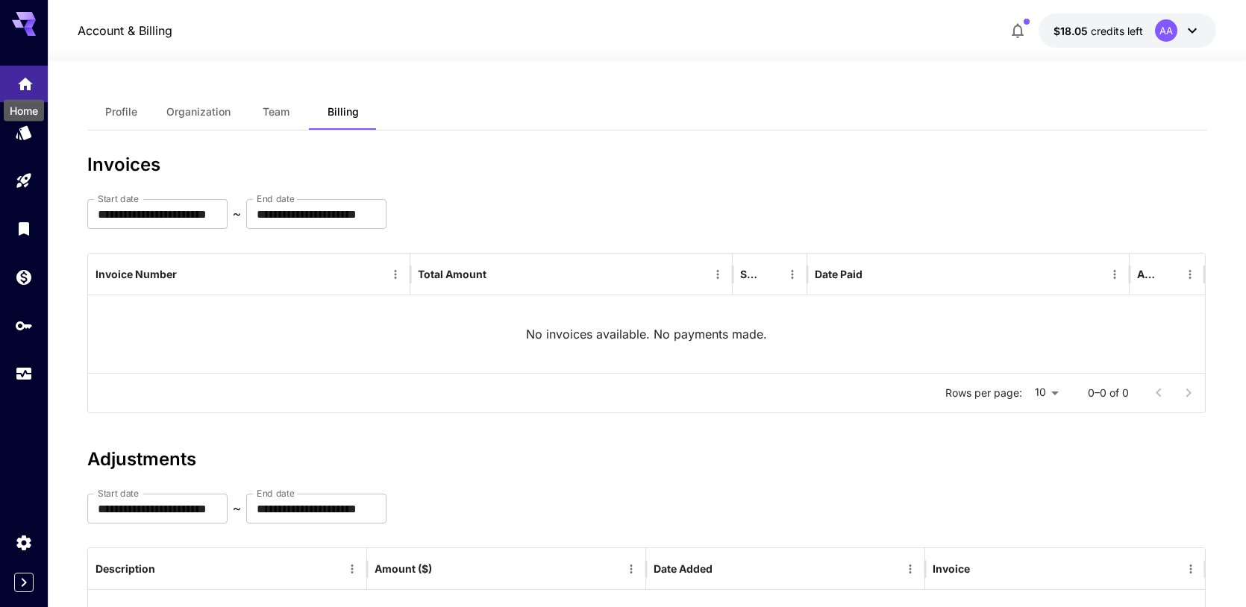
click at [19, 86] on icon "Home" at bounding box center [25, 80] width 18 height 18
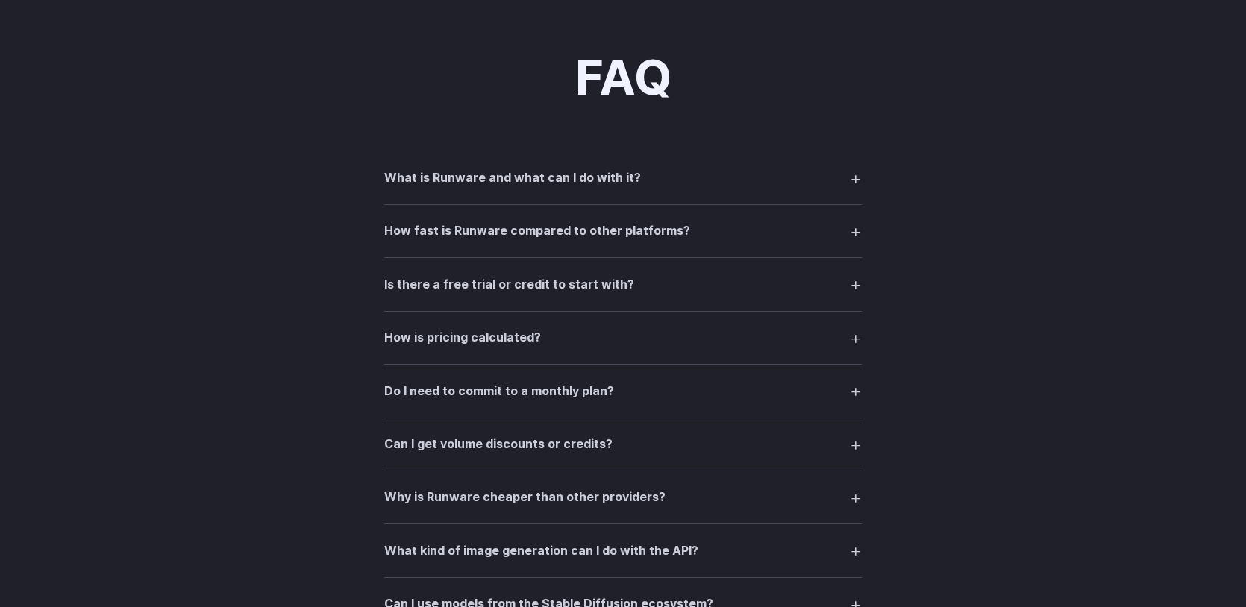
scroll to position [2086, 0]
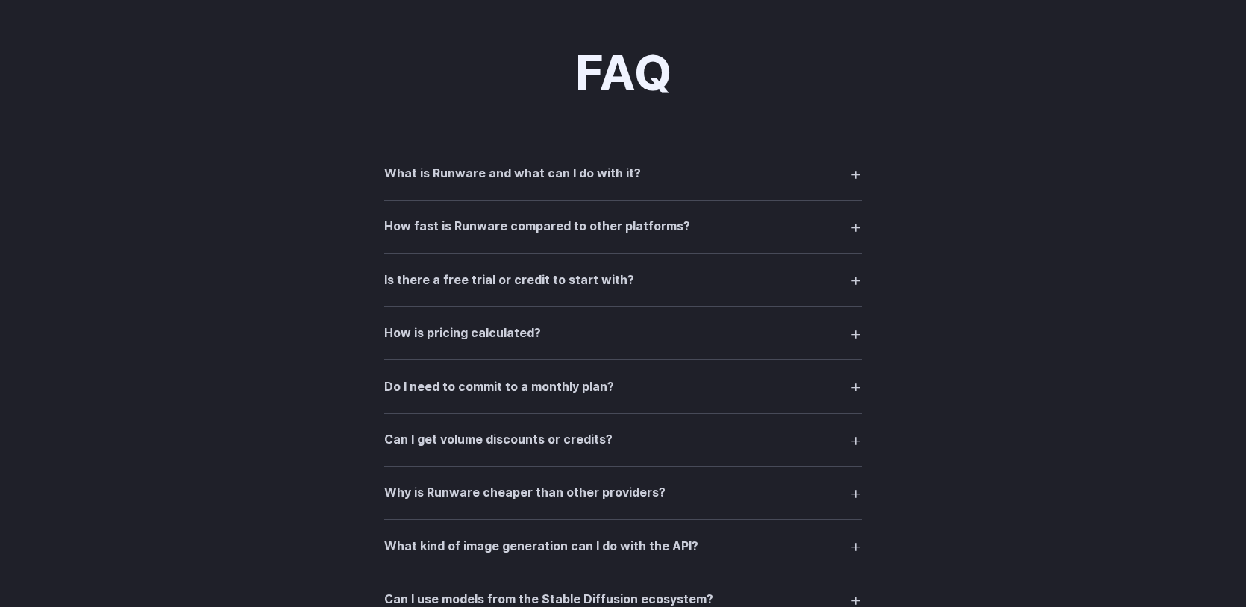
click at [782, 287] on summary "Is there a free trial or credit to start with?" at bounding box center [622, 280] width 477 height 28
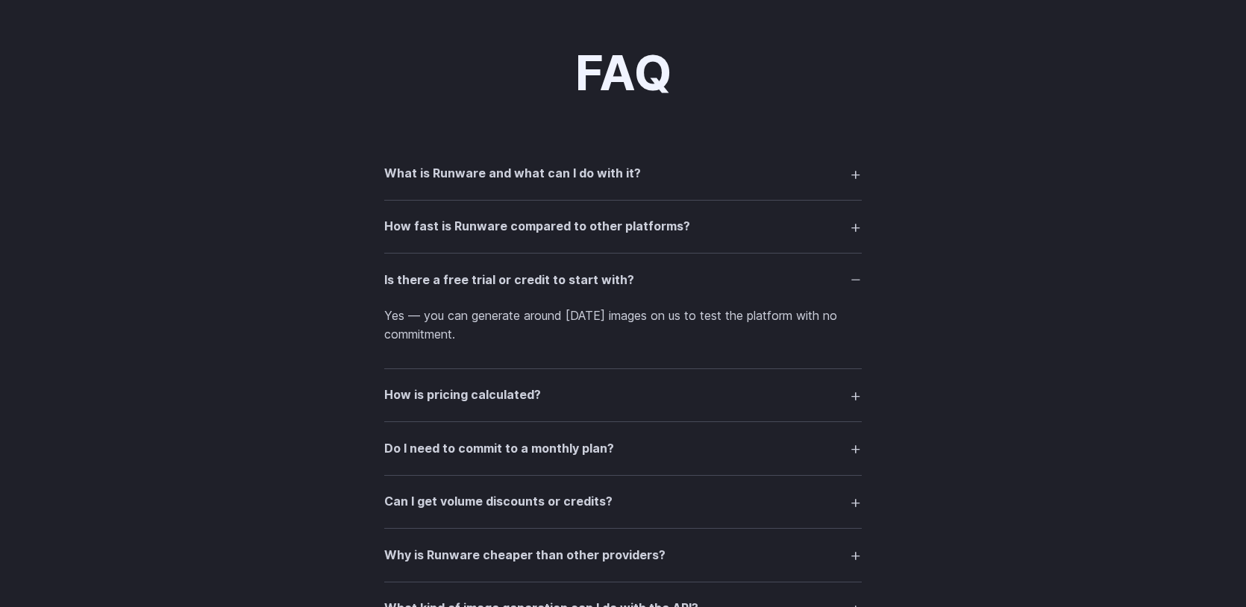
click at [782, 287] on summary "Is there a free trial or credit to start with?" at bounding box center [622, 280] width 477 height 28
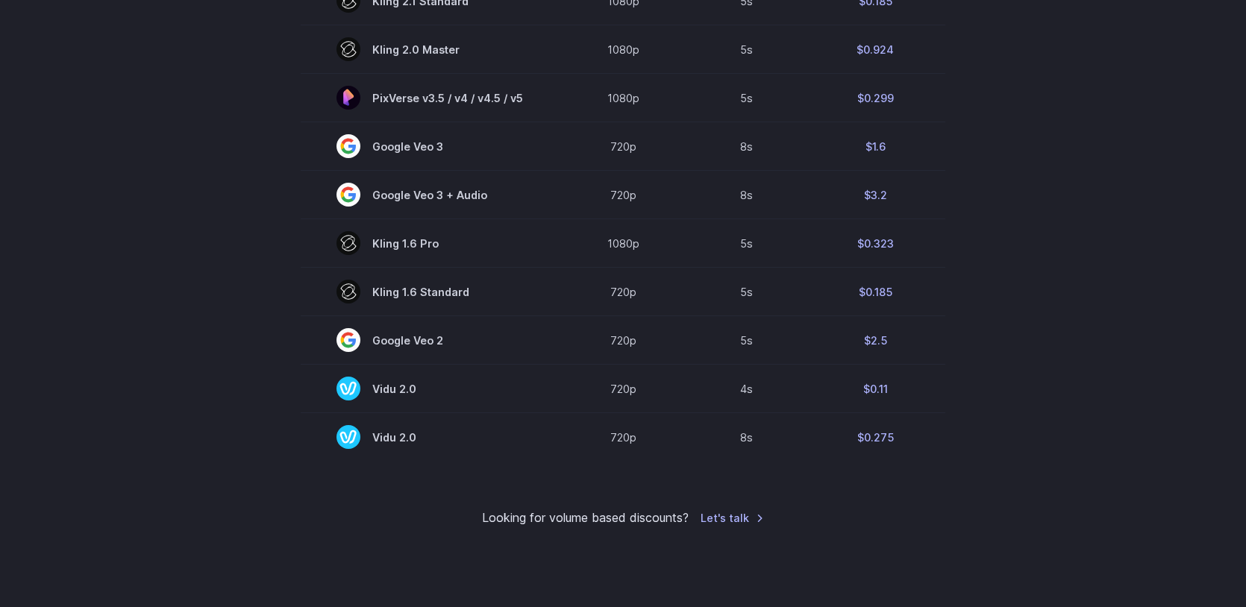
scroll to position [1088, 0]
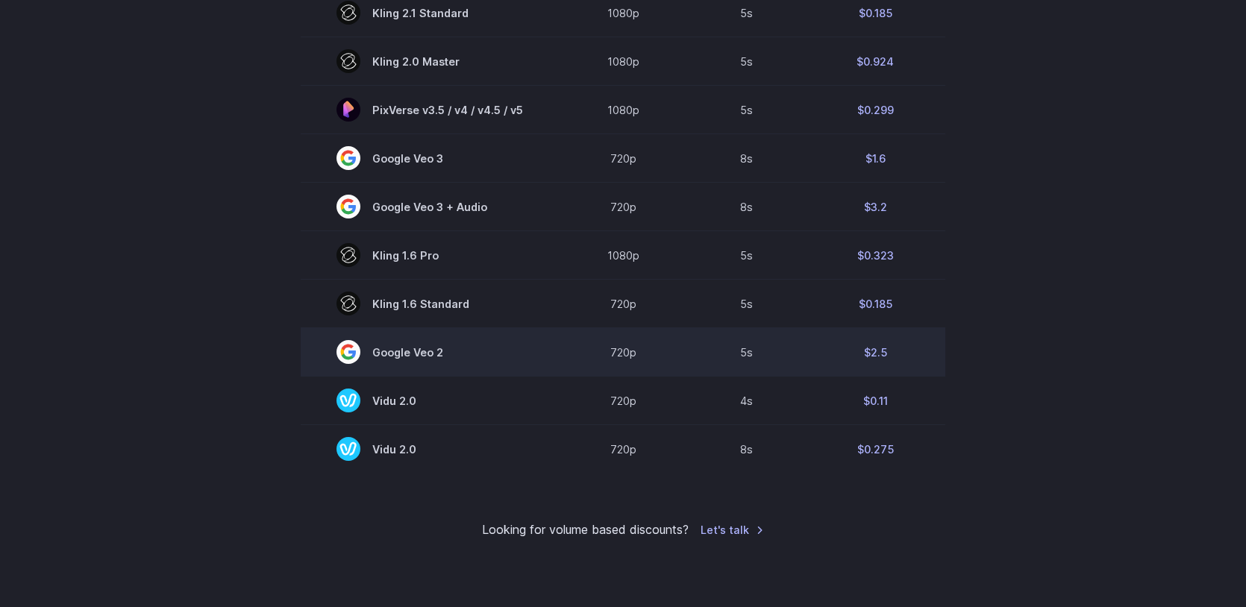
click at [413, 364] on span "Google Veo 2" at bounding box center [429, 352] width 187 height 24
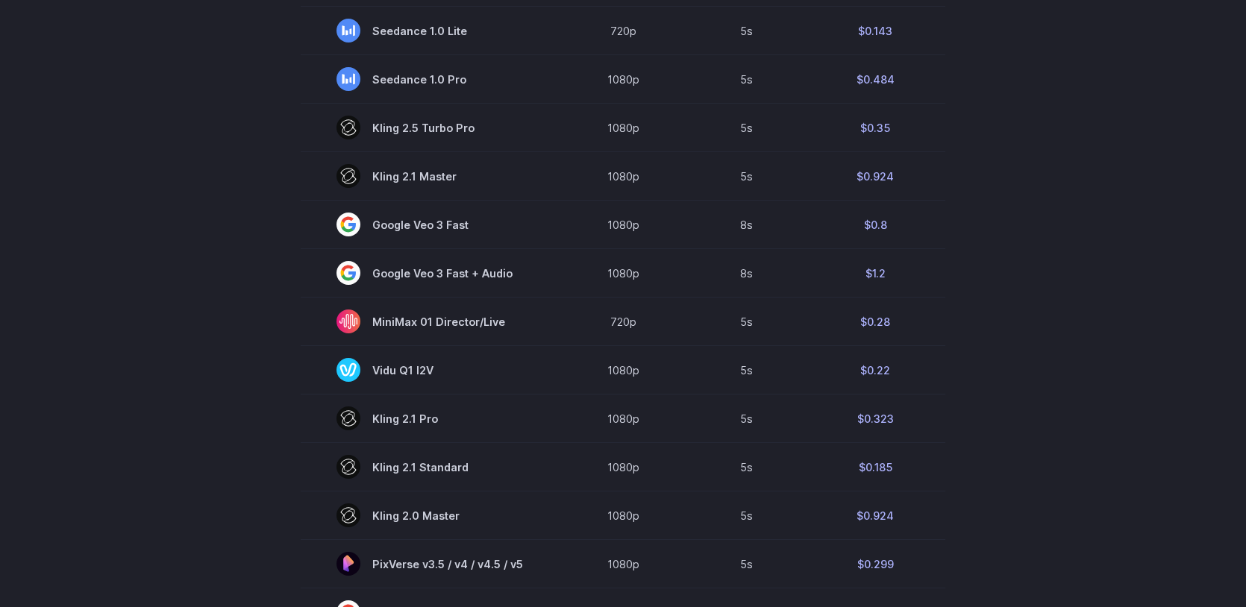
scroll to position [32, 0]
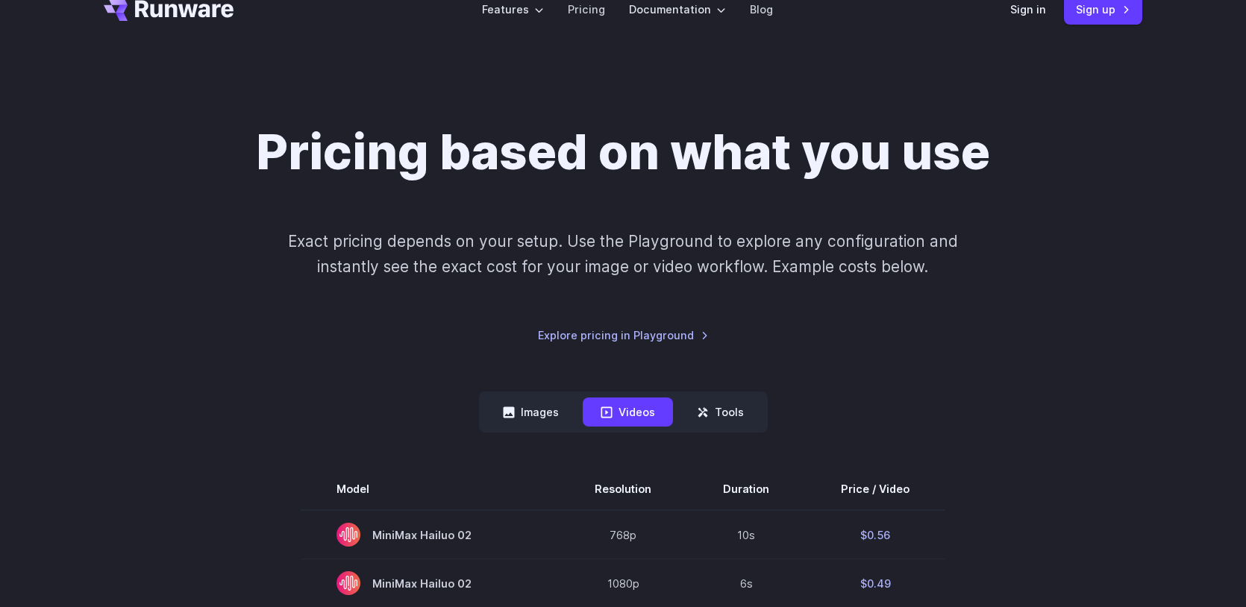
click at [521, 401] on button "Images" at bounding box center [531, 412] width 92 height 29
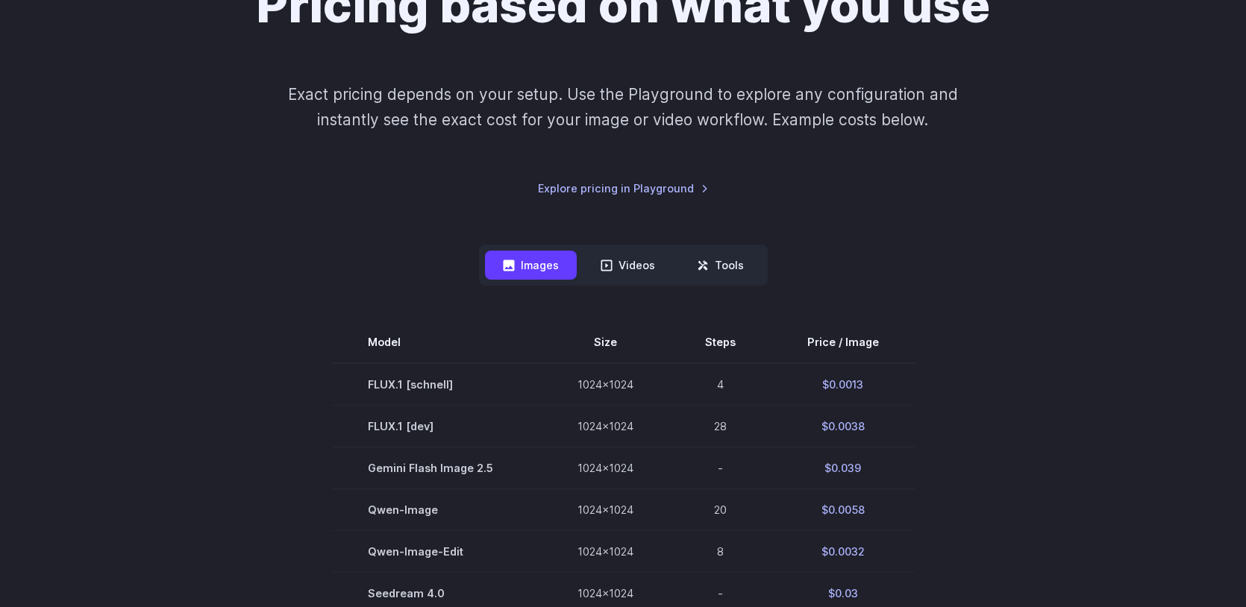
scroll to position [0, 0]
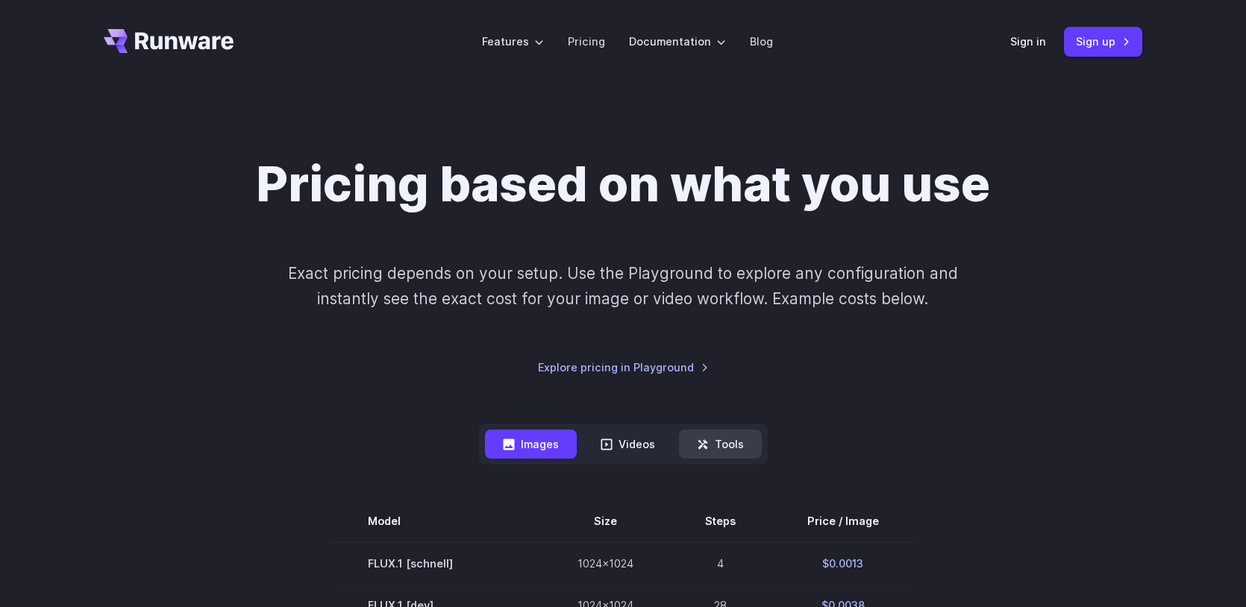
click at [715, 433] on button "Tools" at bounding box center [720, 444] width 83 height 29
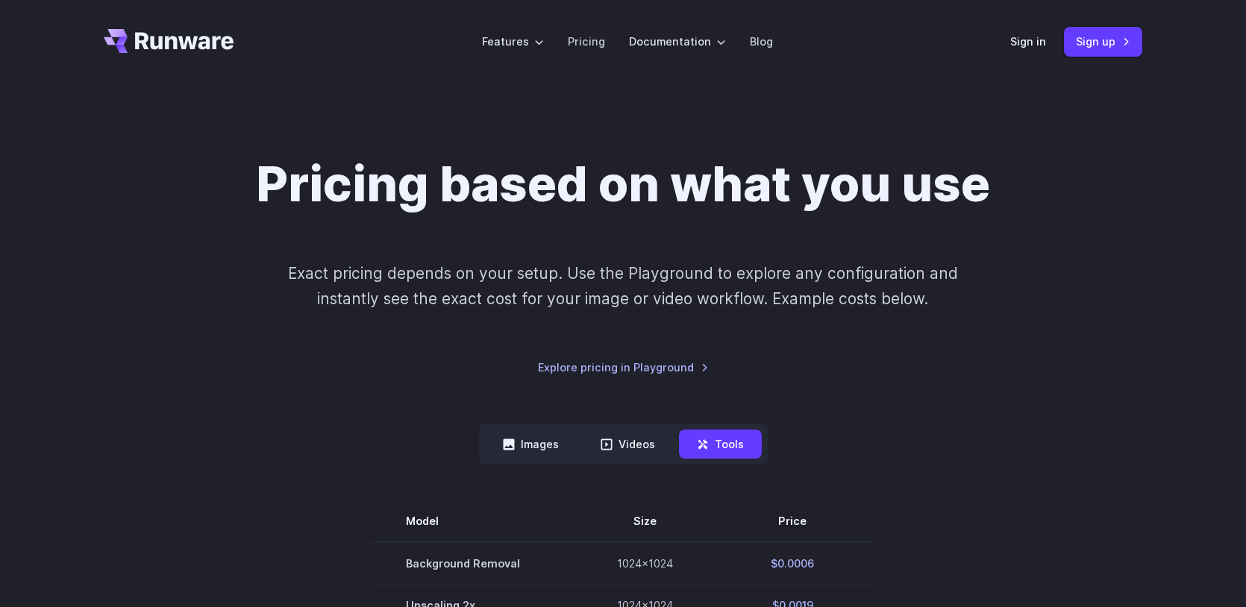
click at [560, 459] on nav "Images Videos Tools ****** ****** *****" at bounding box center [623, 444] width 289 height 41
click at [595, 451] on button "Videos" at bounding box center [628, 444] width 90 height 29
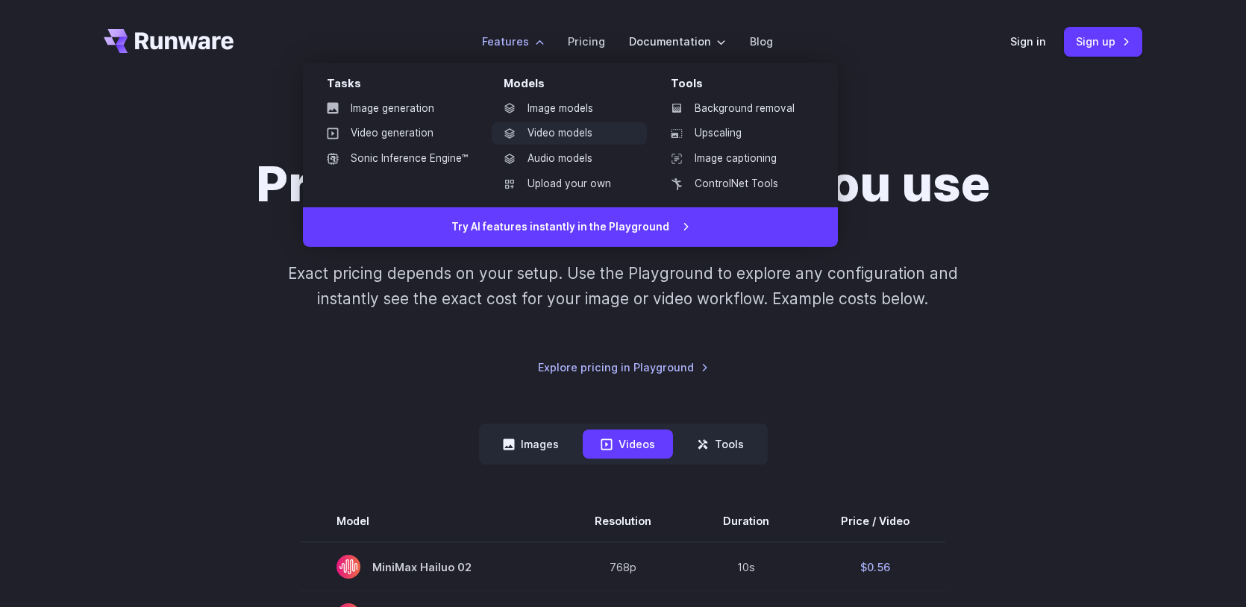
click at [560, 132] on link "Video models" at bounding box center [569, 133] width 155 height 22
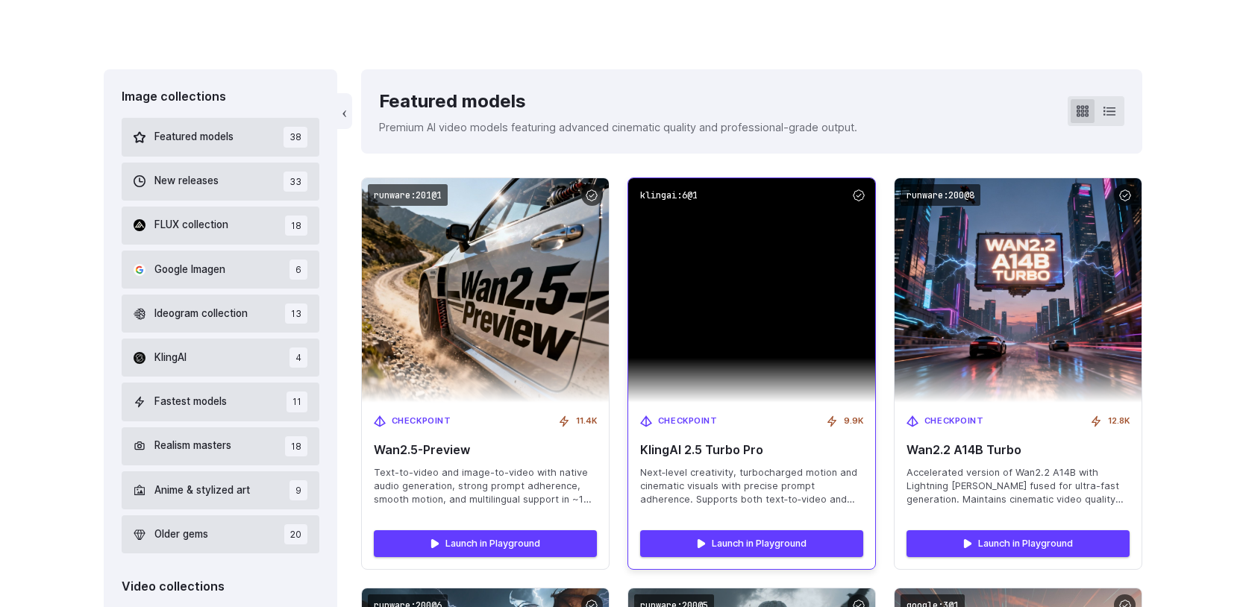
scroll to position [404, 0]
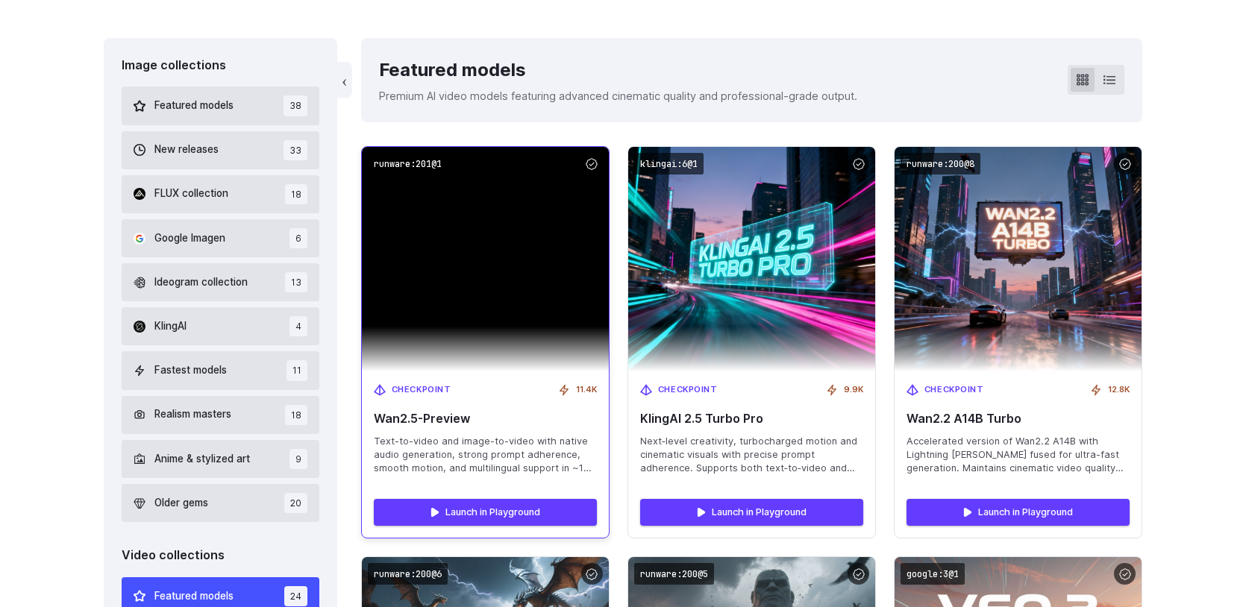
click at [500, 251] on img at bounding box center [485, 259] width 247 height 225
click at [481, 262] on img at bounding box center [485, 259] width 247 height 225
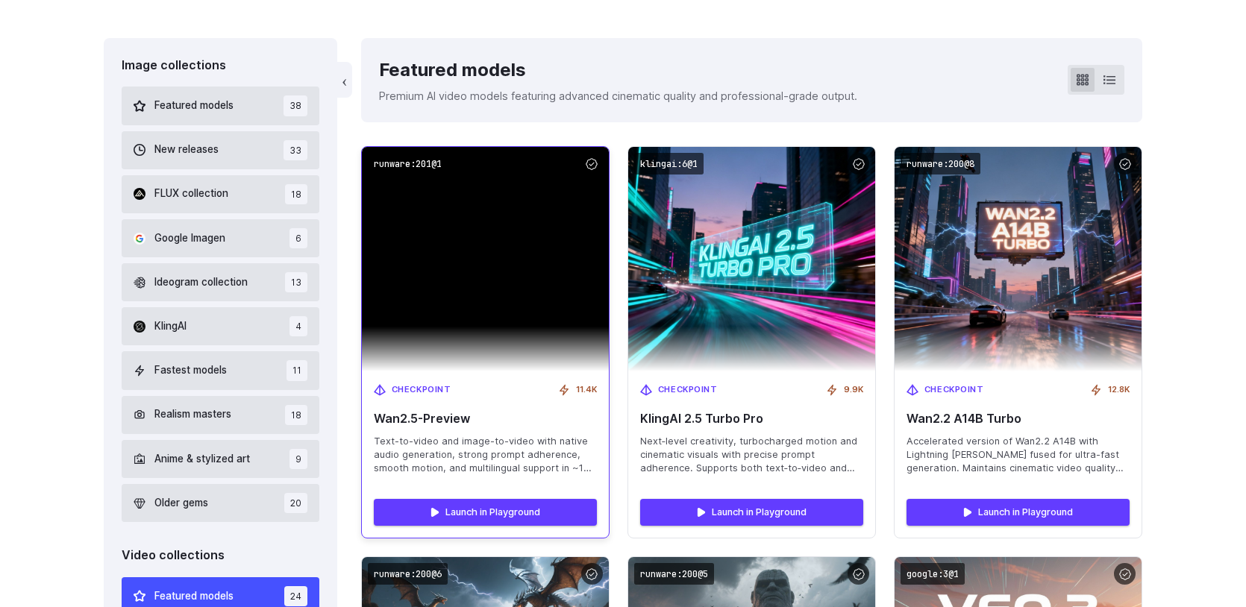
click at [481, 262] on img at bounding box center [485, 259] width 247 height 225
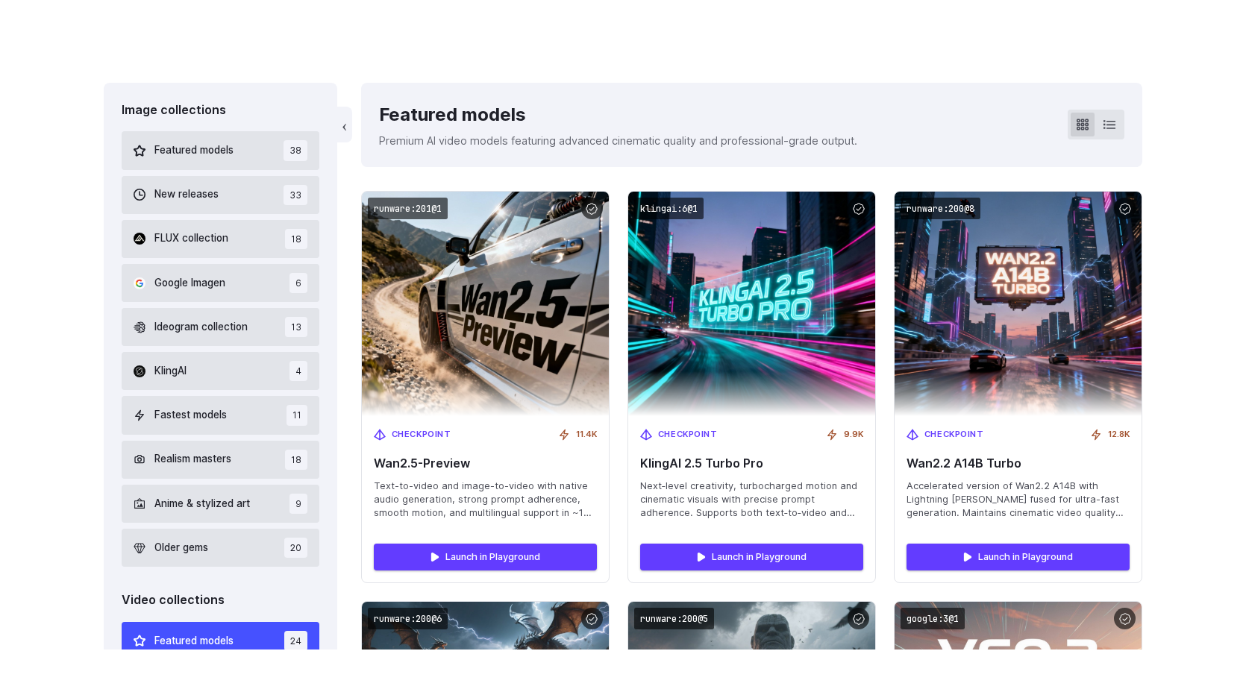
scroll to position [405, 0]
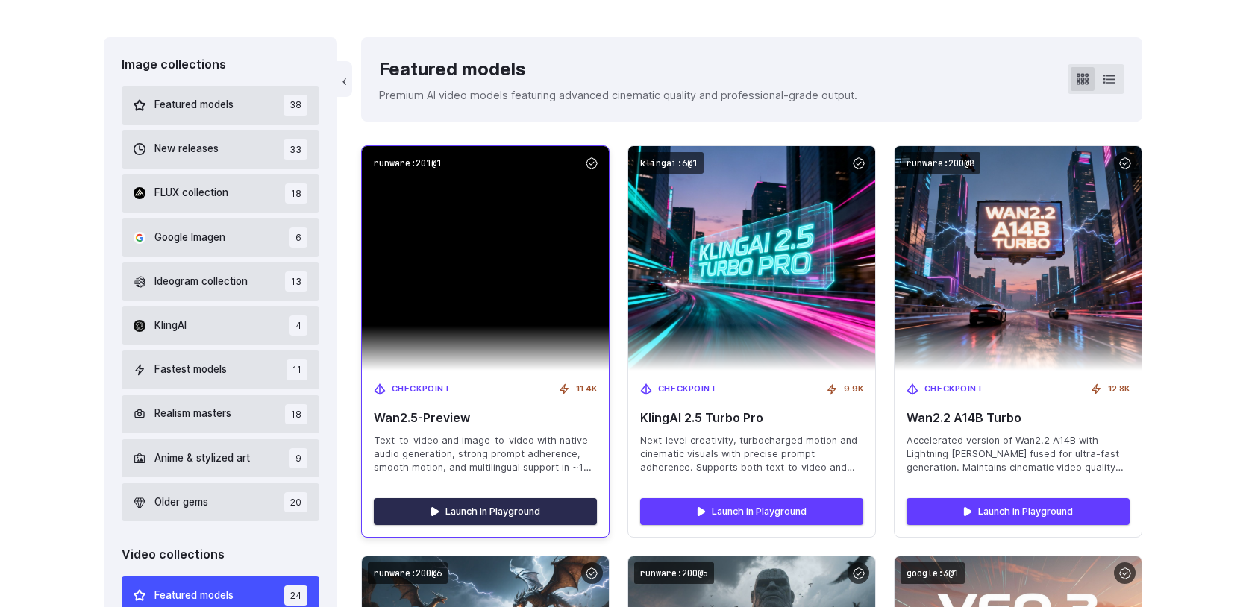
click at [542, 519] on link "Launch in Playground" at bounding box center [485, 511] width 223 height 27
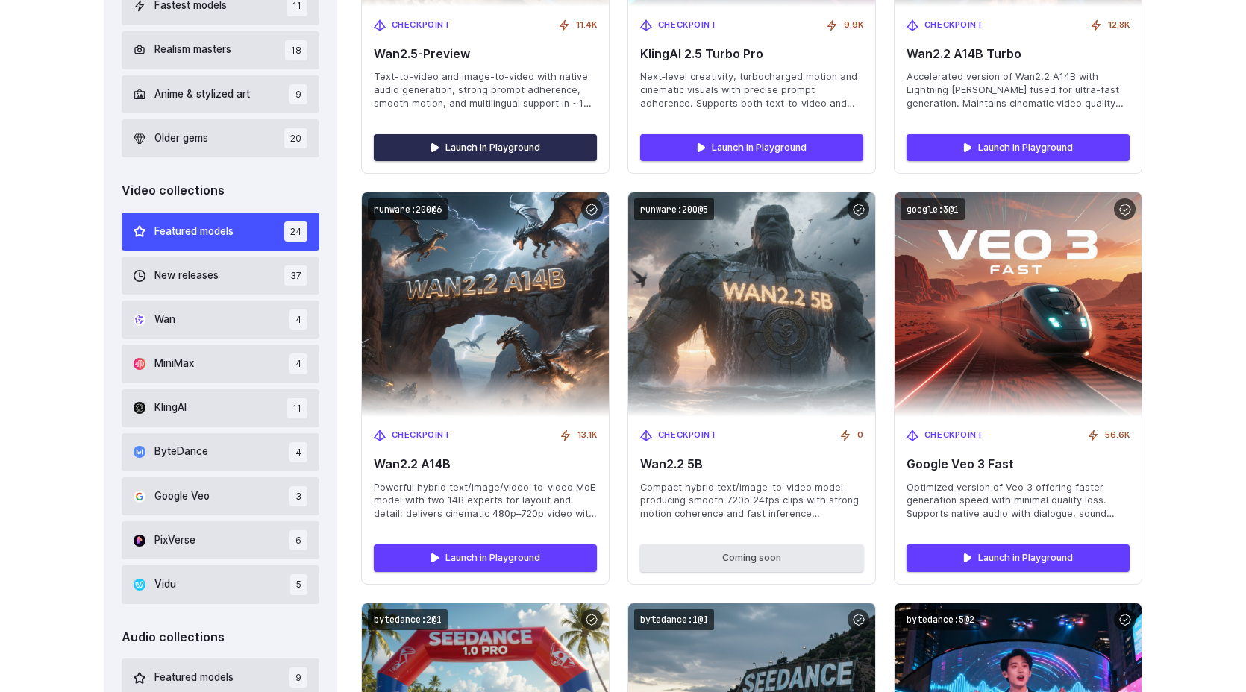
scroll to position [480, 0]
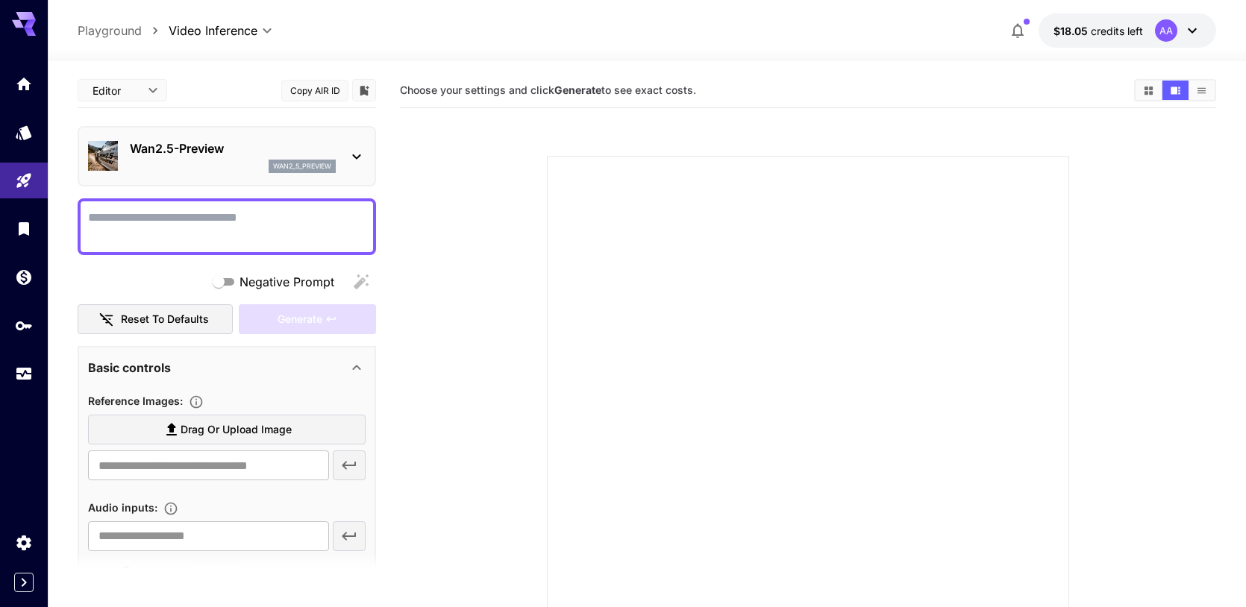
click at [336, 157] on div "Wan2.5-Preview wan2_5_preview" at bounding box center [227, 157] width 278 height 46
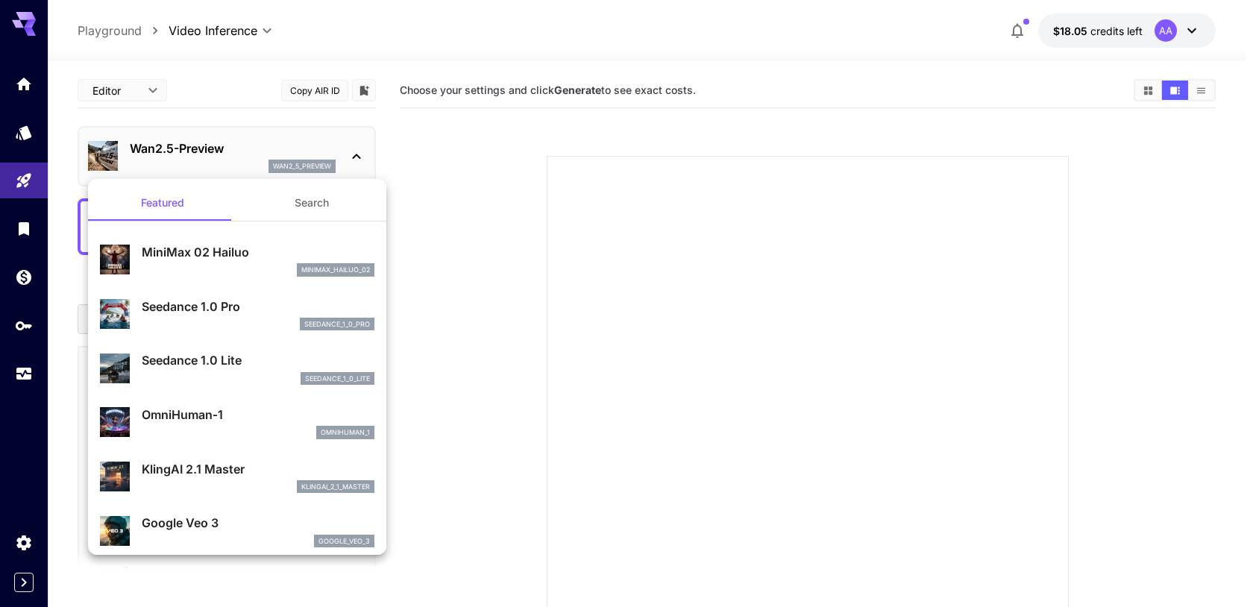
click at [335, 156] on div at bounding box center [626, 303] width 1253 height 607
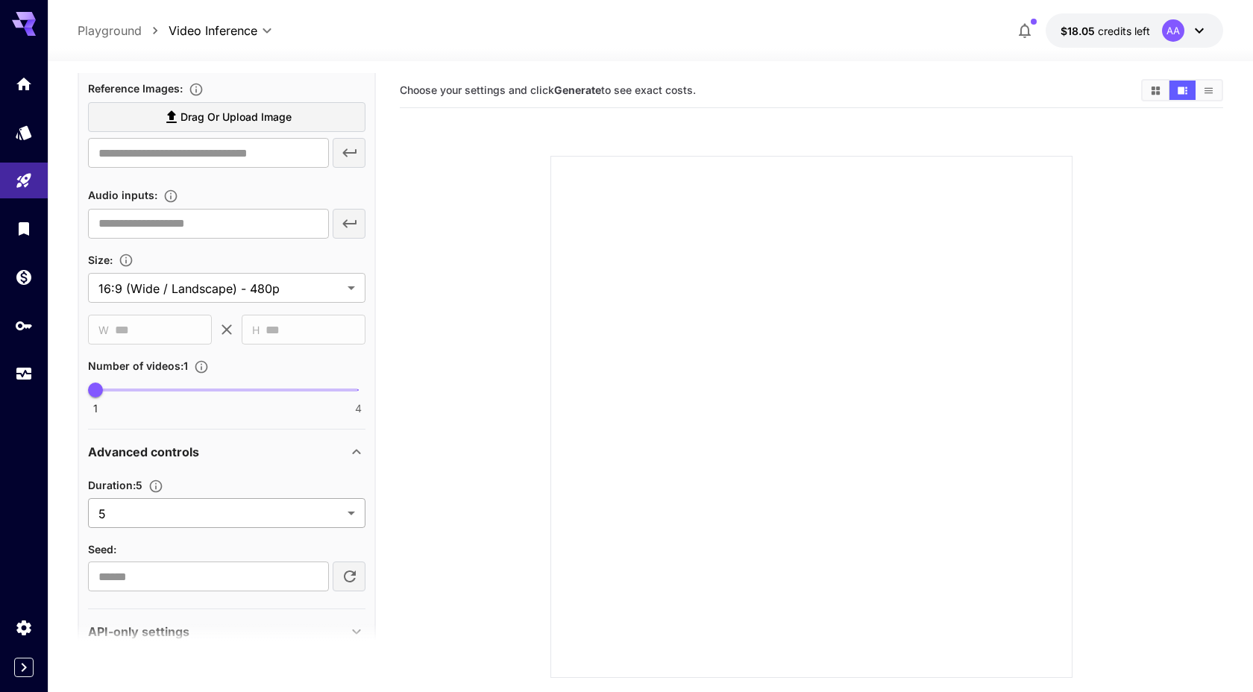
click at [309, 521] on body "**********" at bounding box center [626, 405] width 1253 height 810
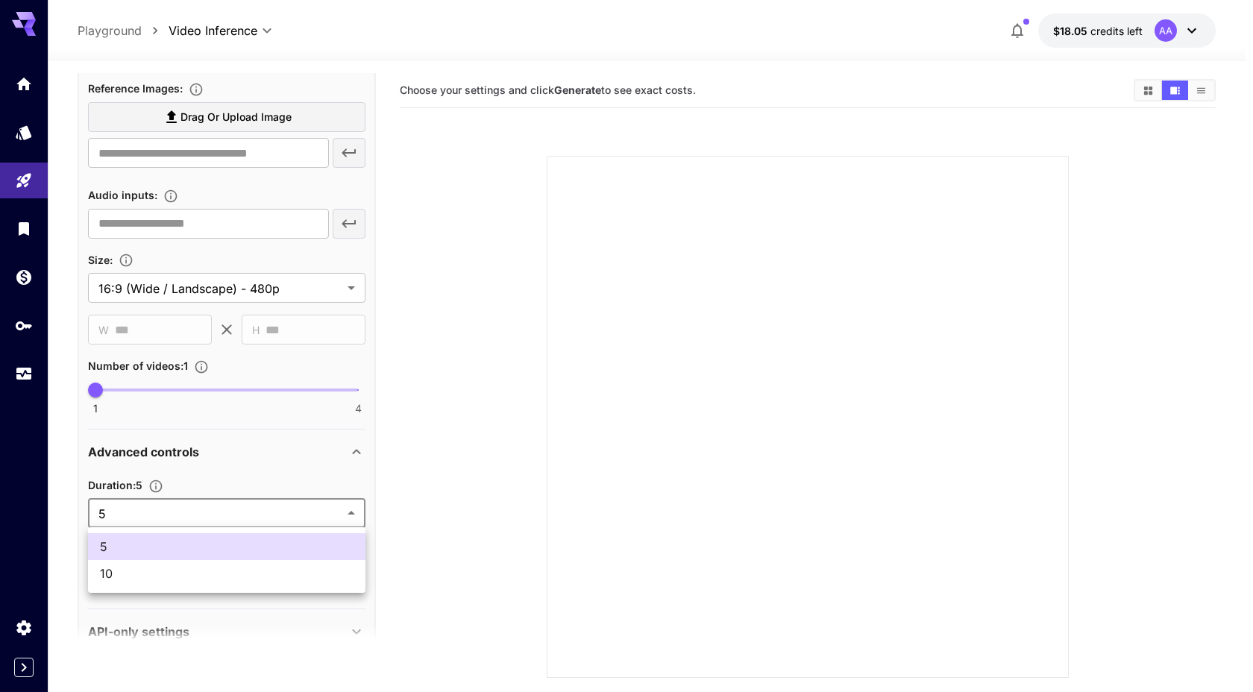
click at [309, 520] on div at bounding box center [626, 346] width 1253 height 692
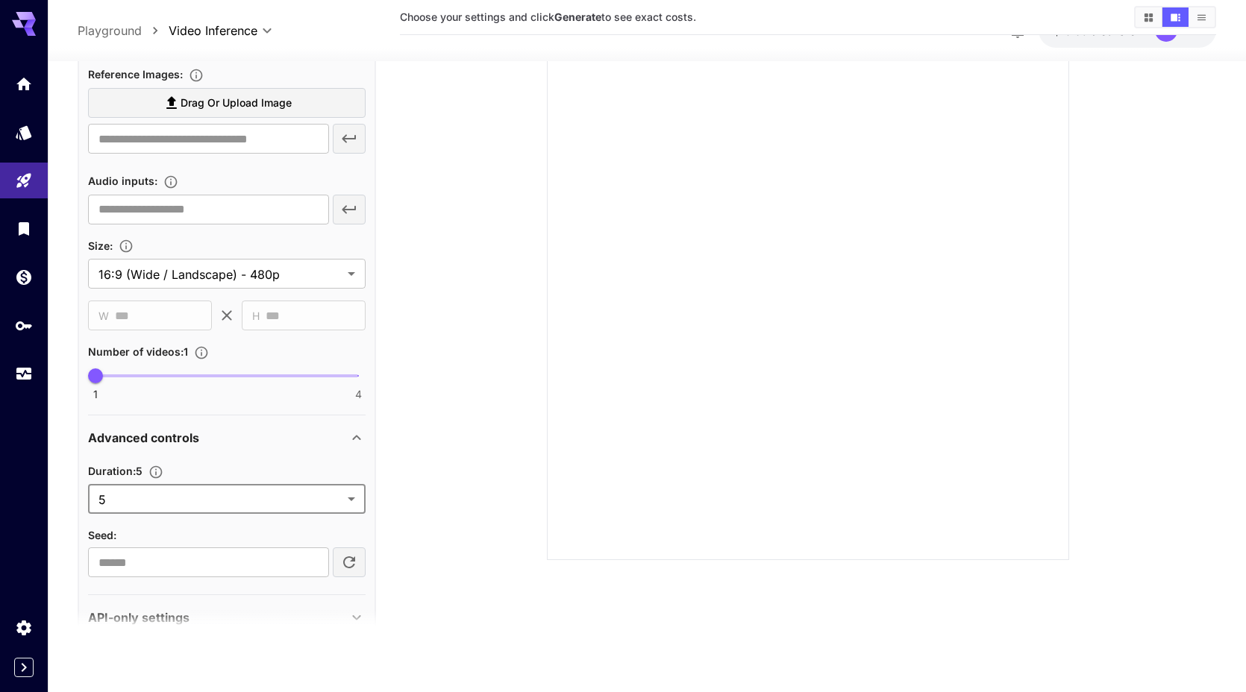
scroll to position [390, 0]
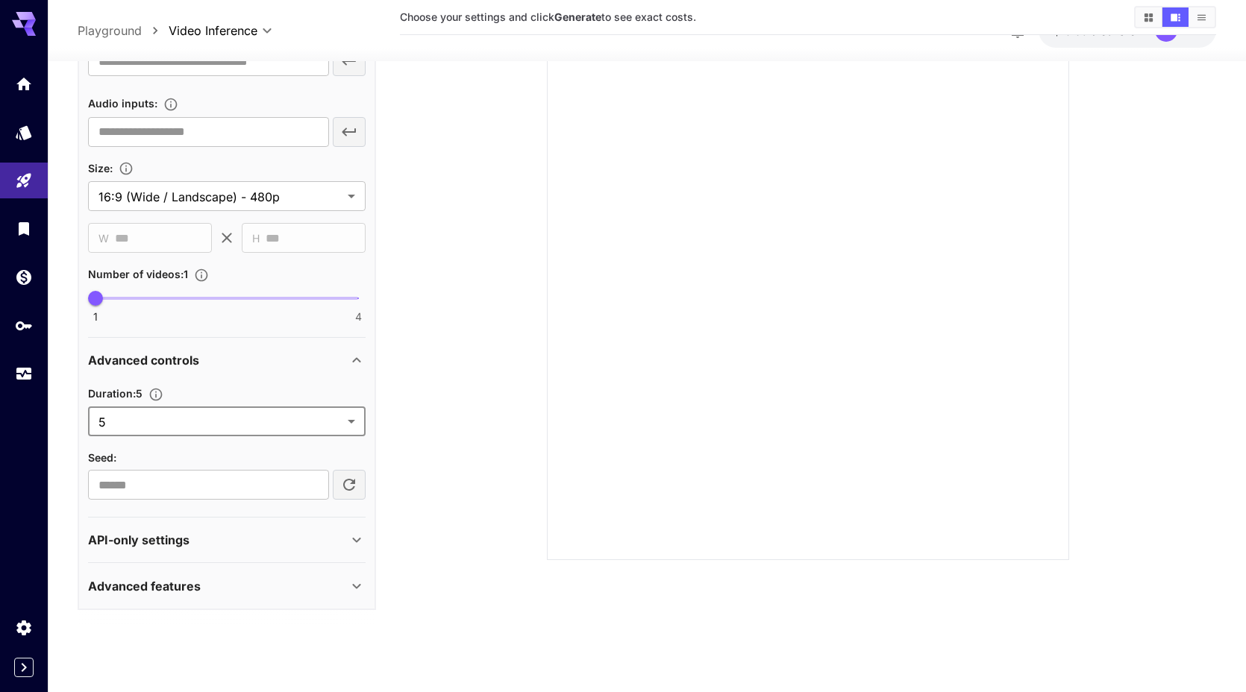
click at [210, 548] on div "API-only settings" at bounding box center [218, 540] width 260 height 18
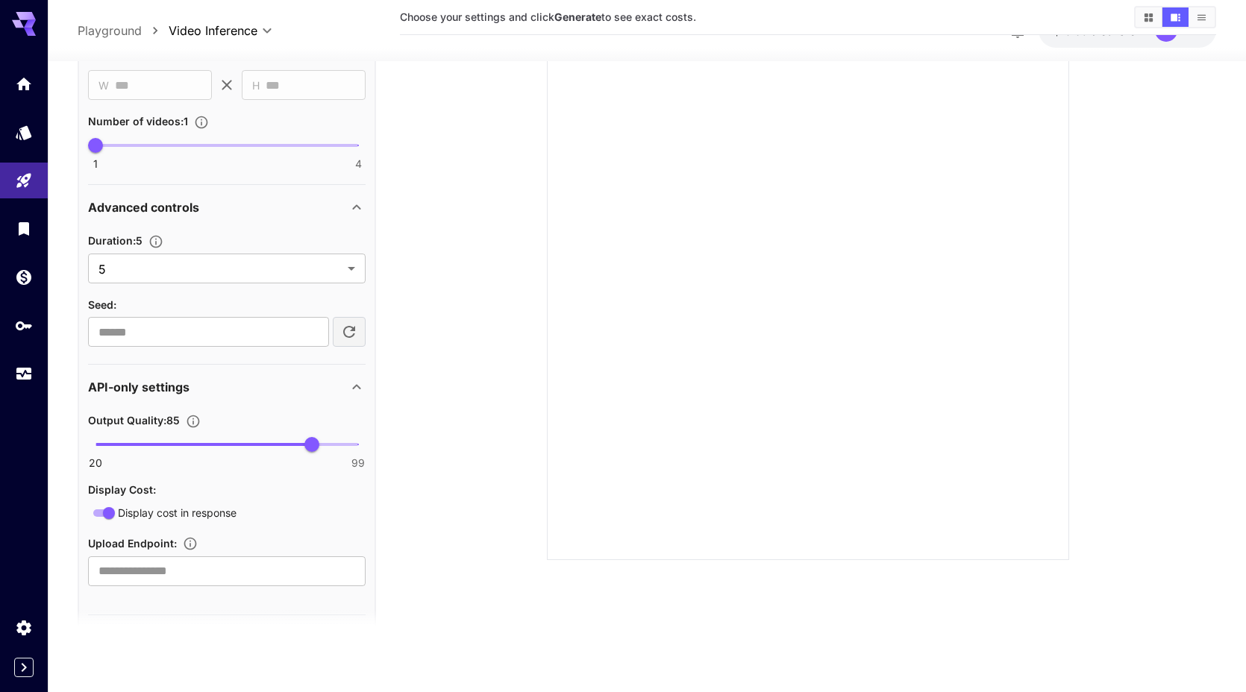
scroll to position [595, 0]
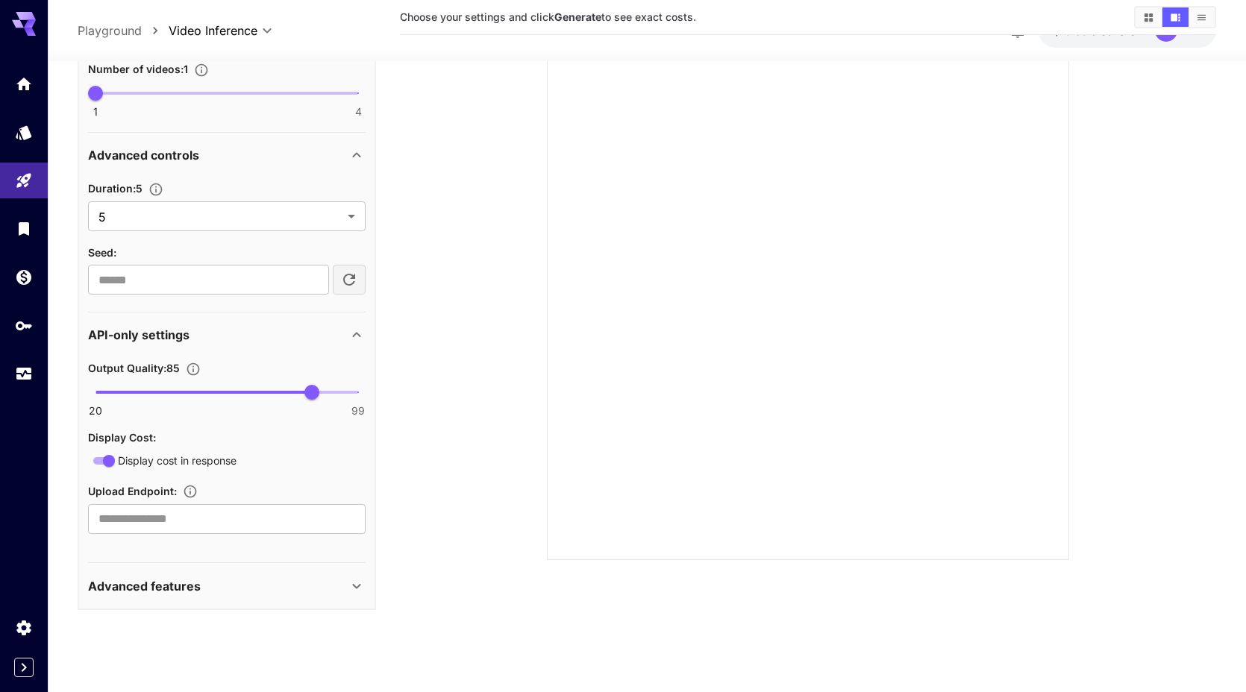
click at [199, 580] on div "Advanced features" at bounding box center [218, 586] width 260 height 18
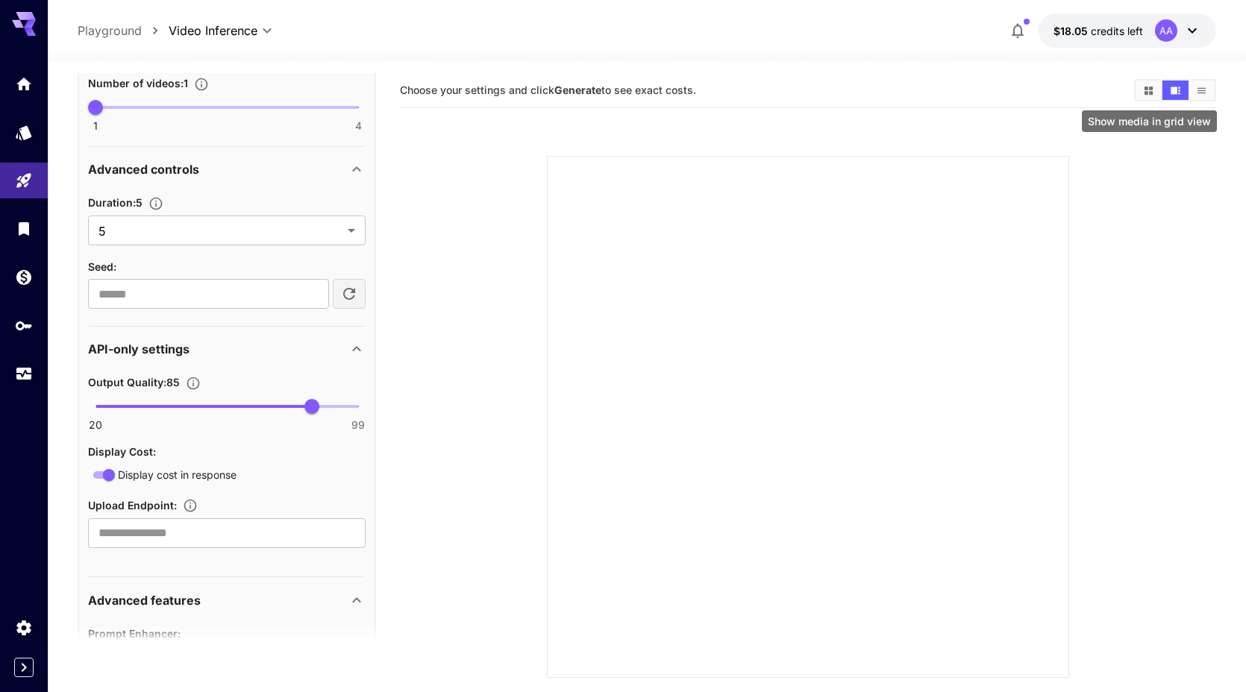
click at [1152, 82] on button "Show media in grid view" at bounding box center [1149, 90] width 26 height 19
click at [1194, 98] on button "Show media in list view" at bounding box center [1201, 90] width 26 height 19
click at [1174, 98] on button "Show media in video view" at bounding box center [1175, 90] width 26 height 19
